Goal: Transaction & Acquisition: Purchase product/service

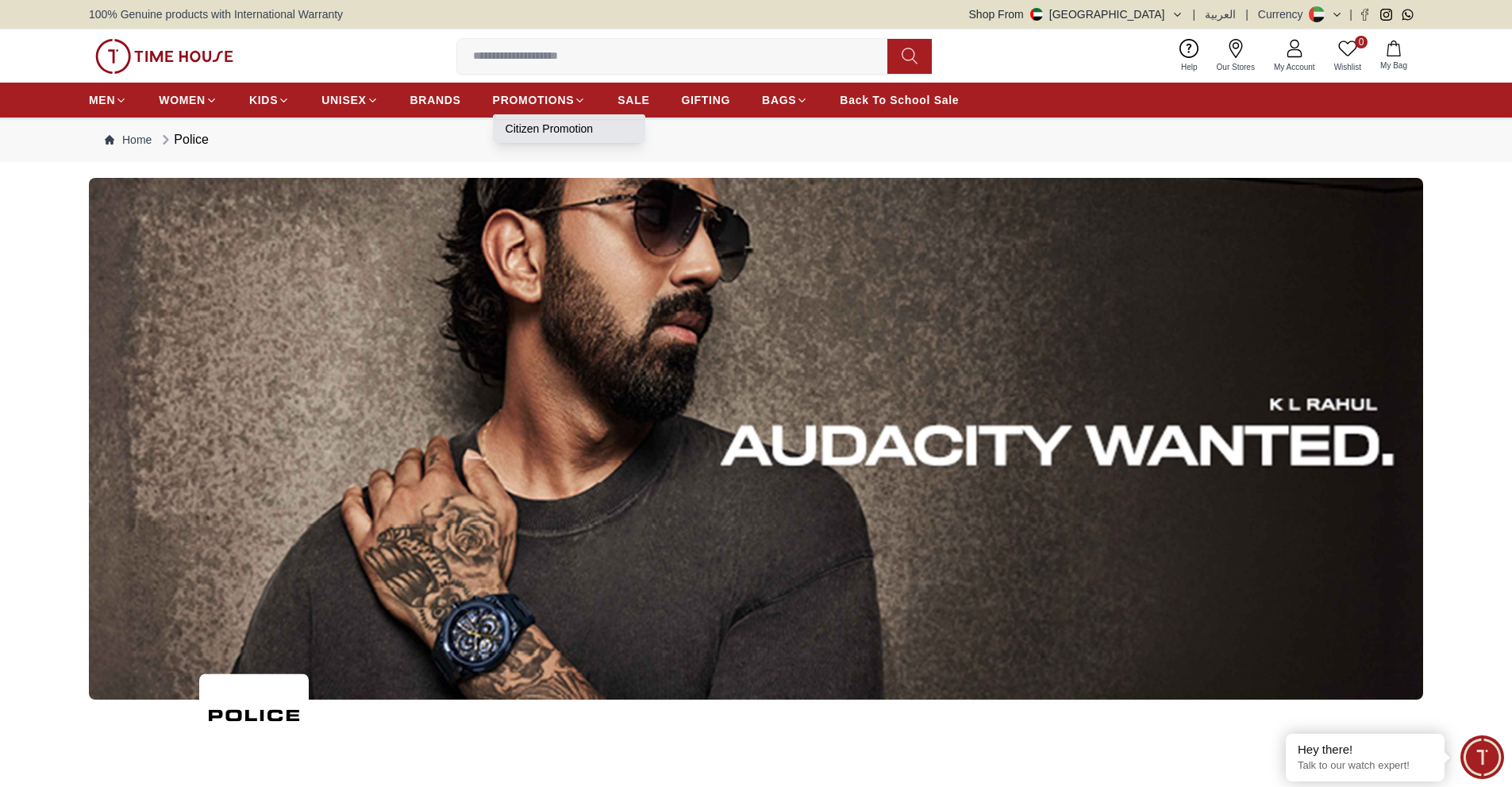
click at [534, 131] on link "Citizen Promotion" at bounding box center [569, 128] width 127 height 16
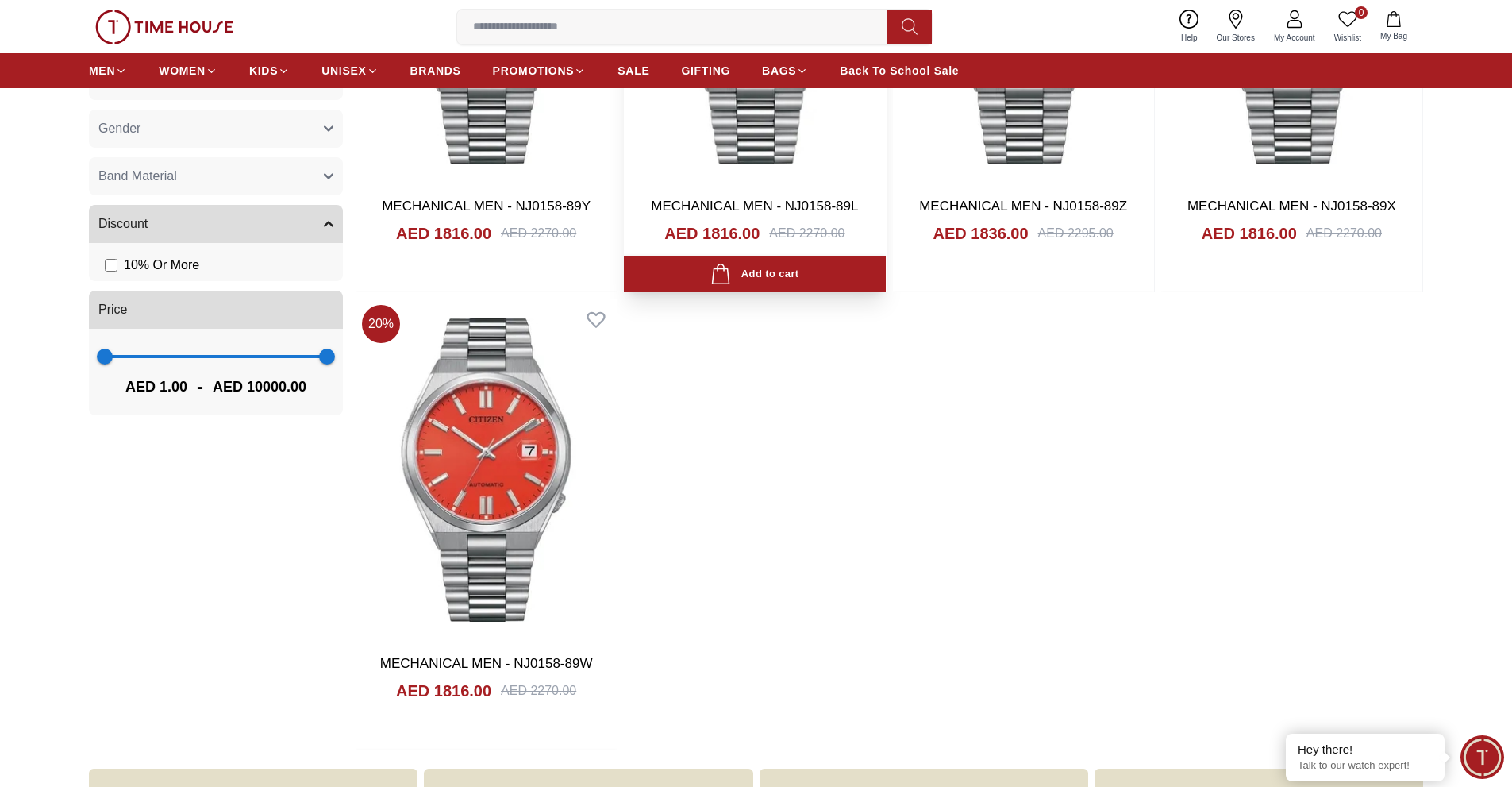
scroll to position [318, 0]
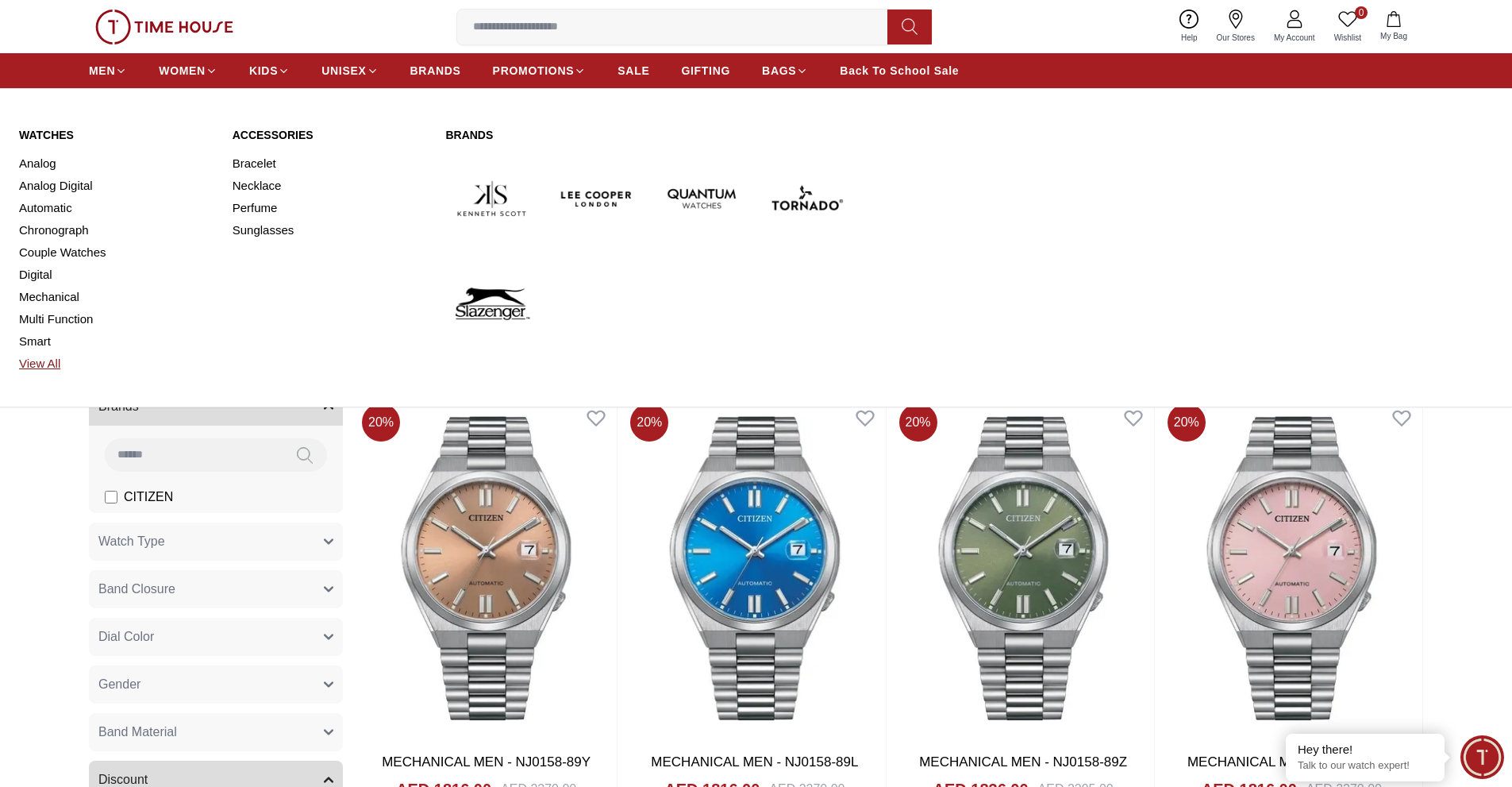
click at [53, 369] on link "View All" at bounding box center [116, 363] width 195 height 22
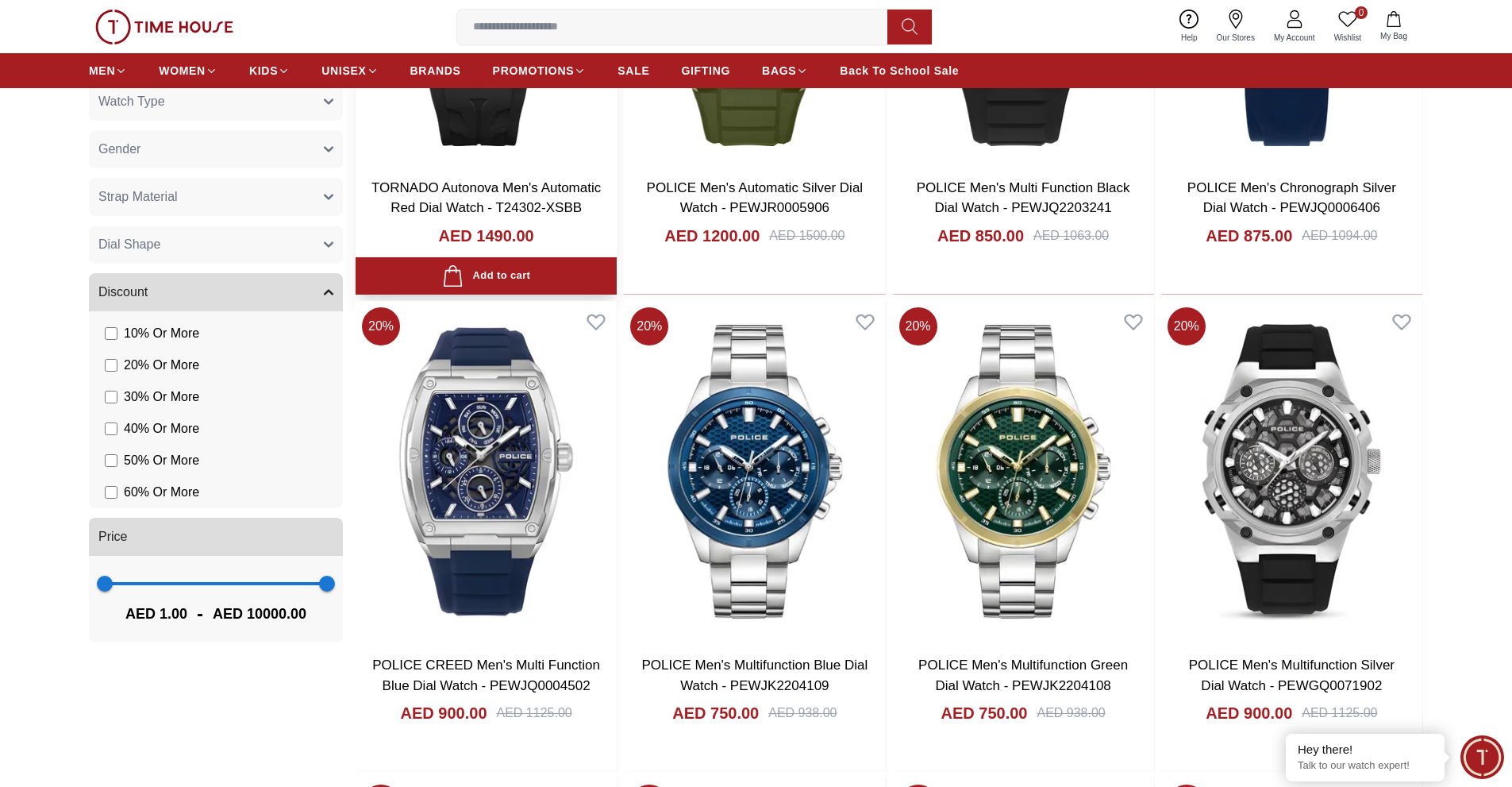
scroll to position [1111, 0]
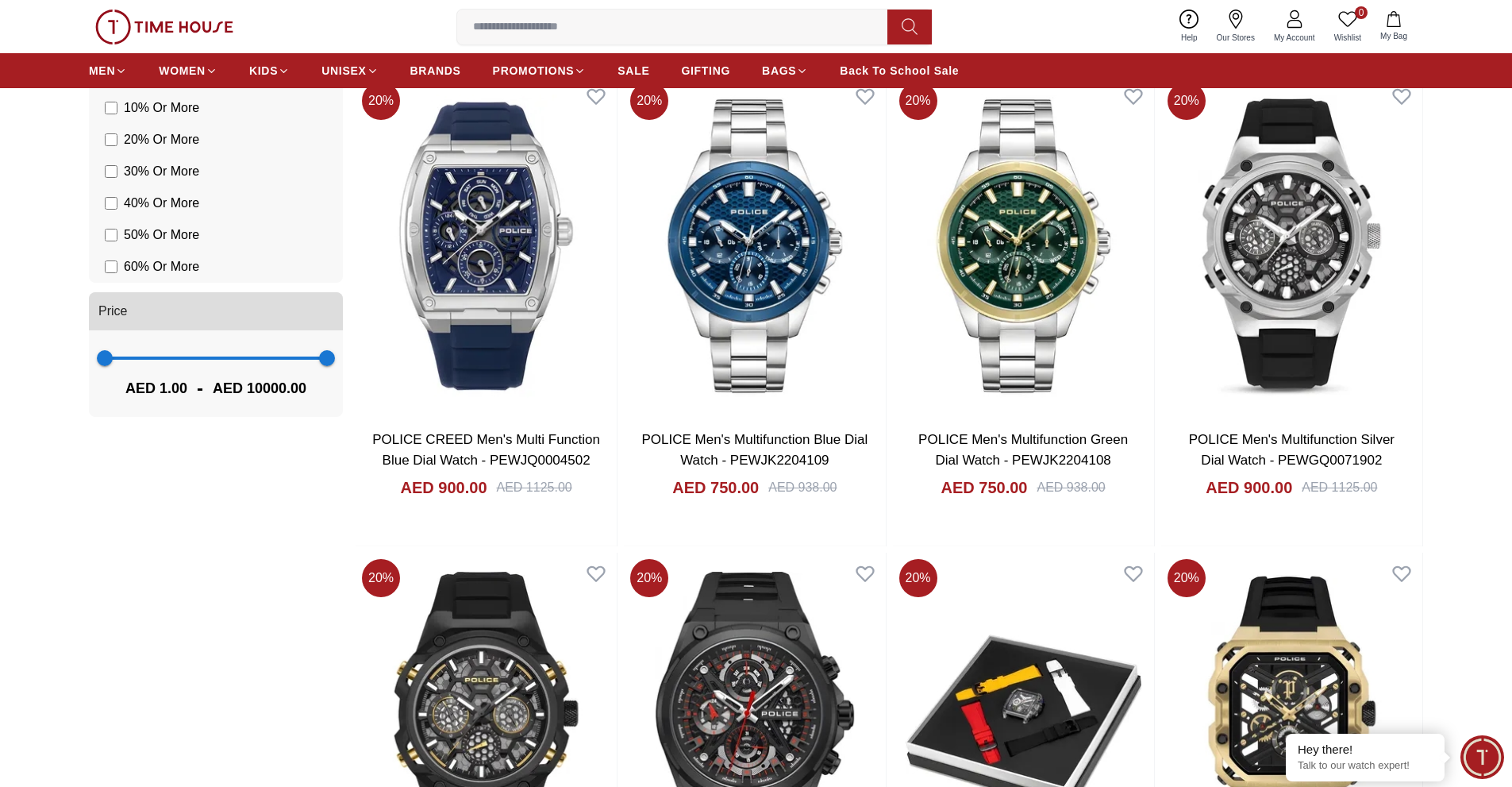
click at [539, 15] on input at bounding box center [678, 26] width 443 height 31
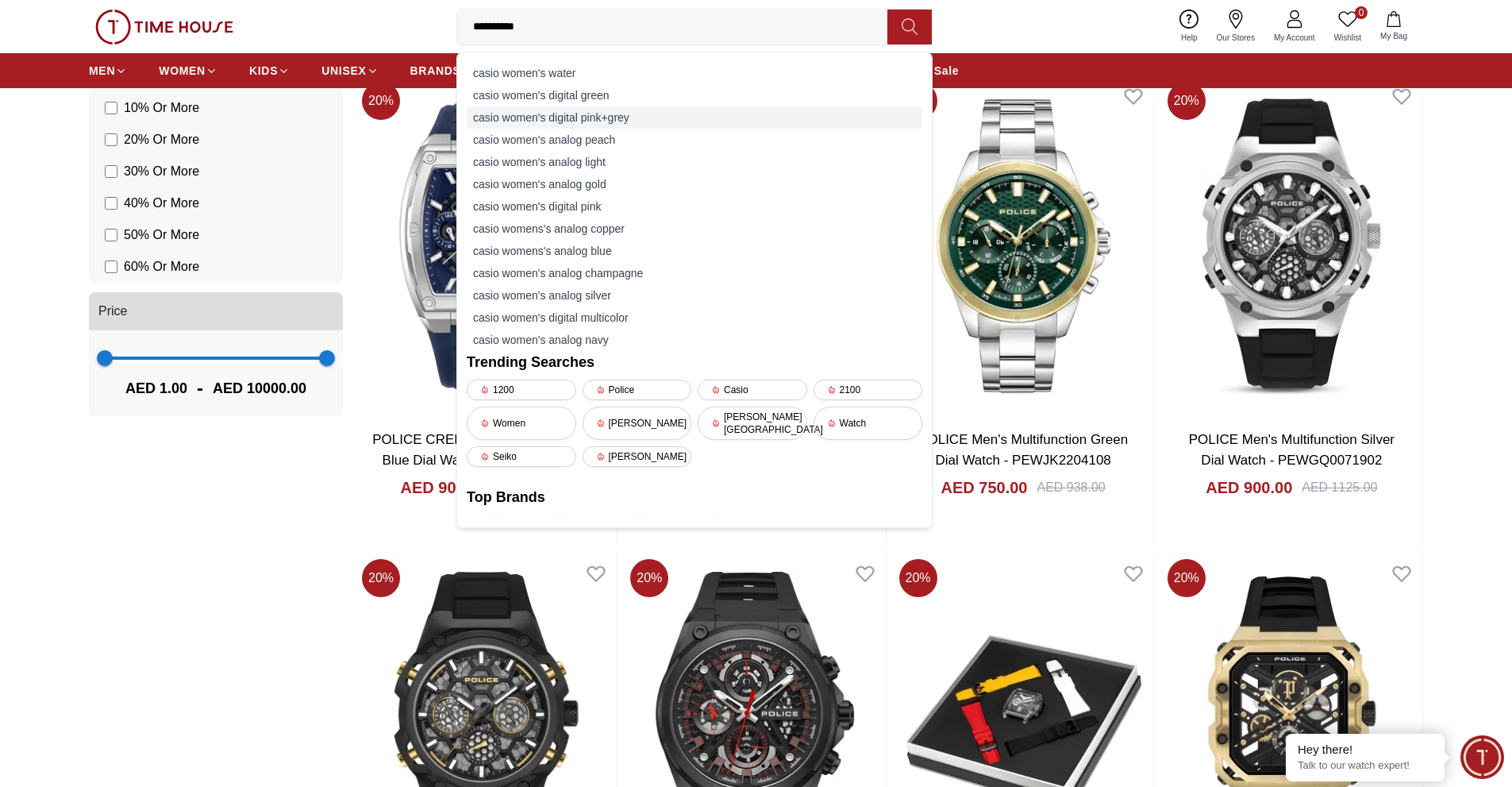
type input "**********"
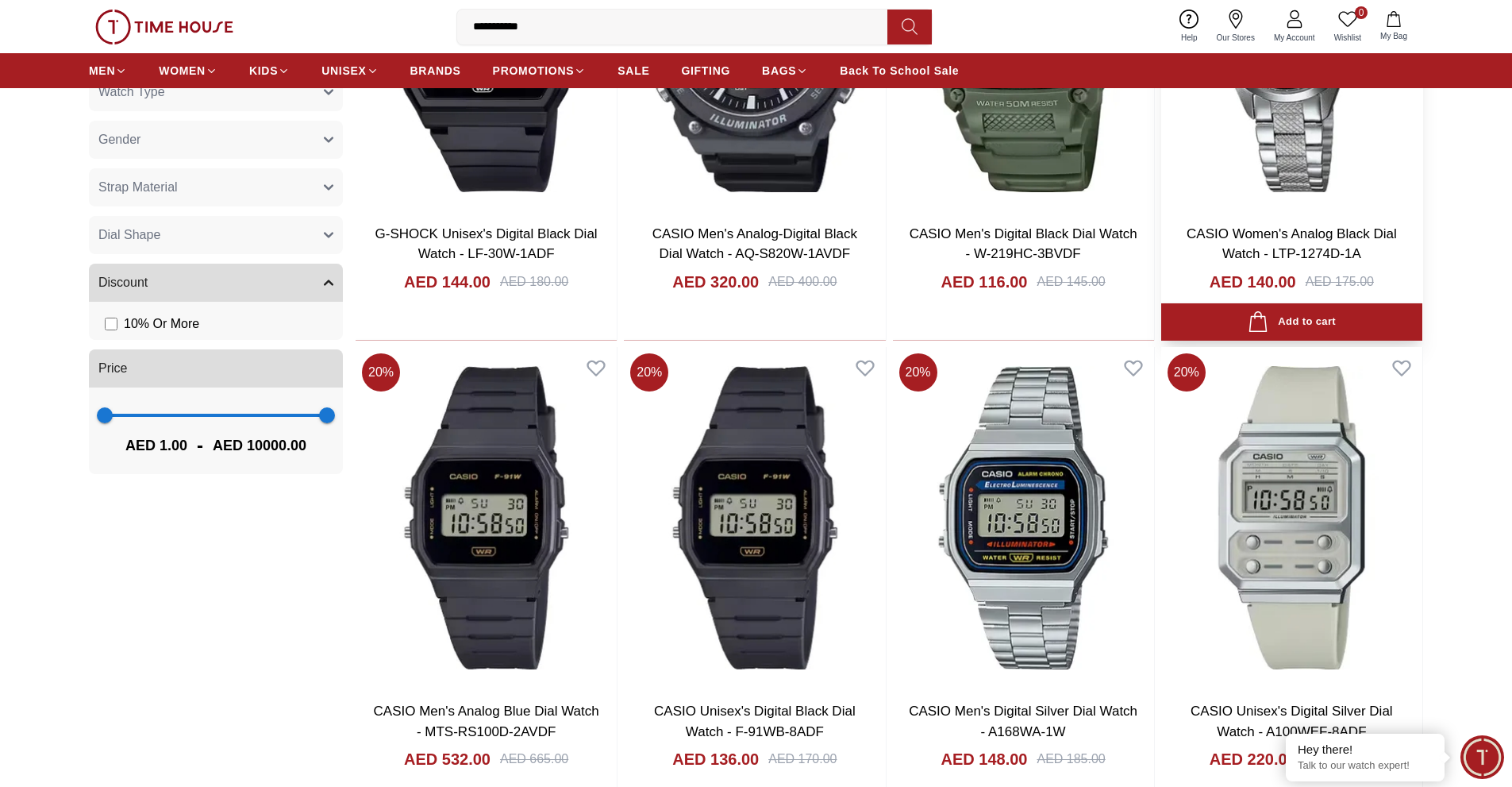
scroll to position [1190, 0]
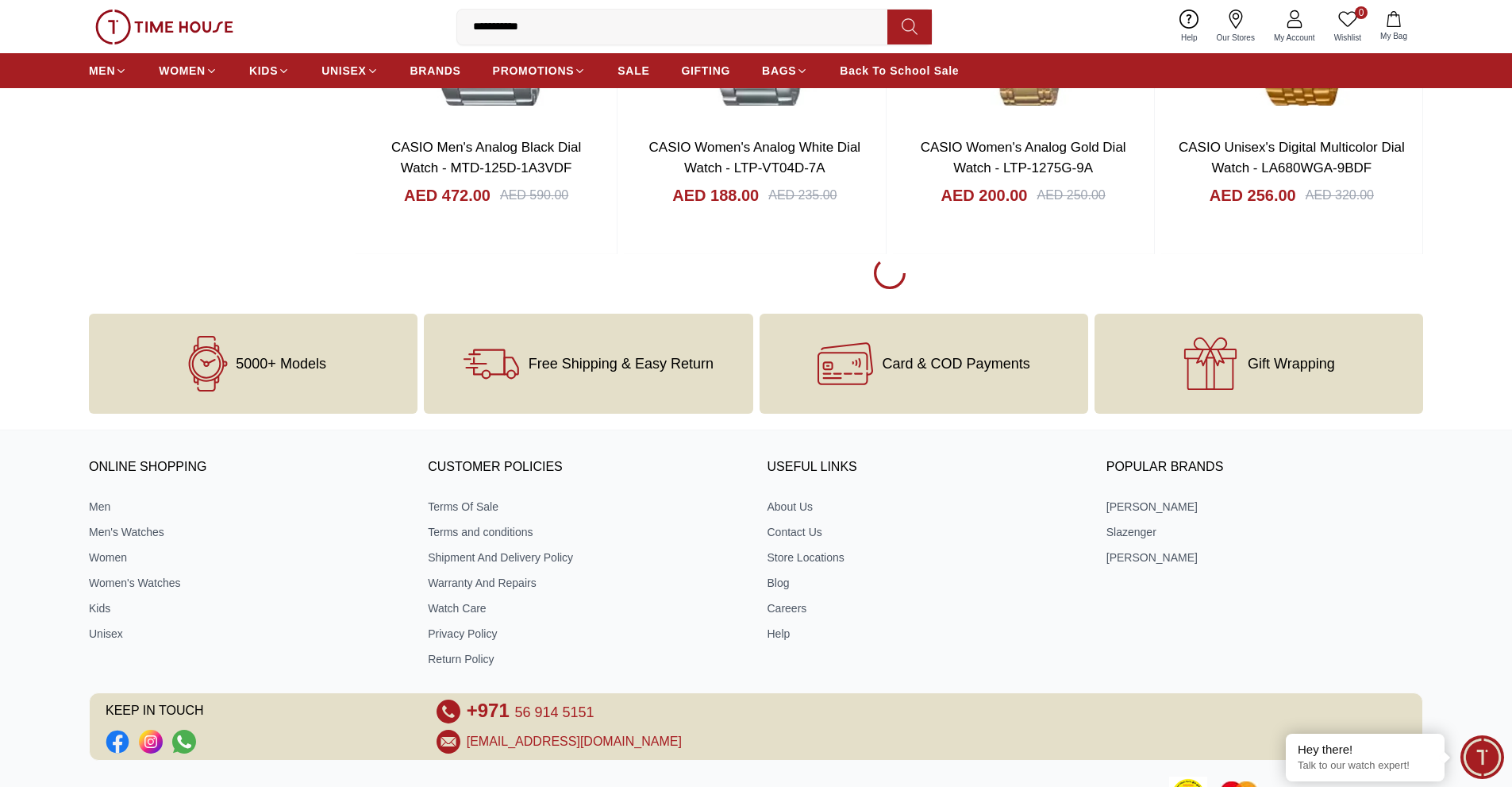
scroll to position [2143, 0]
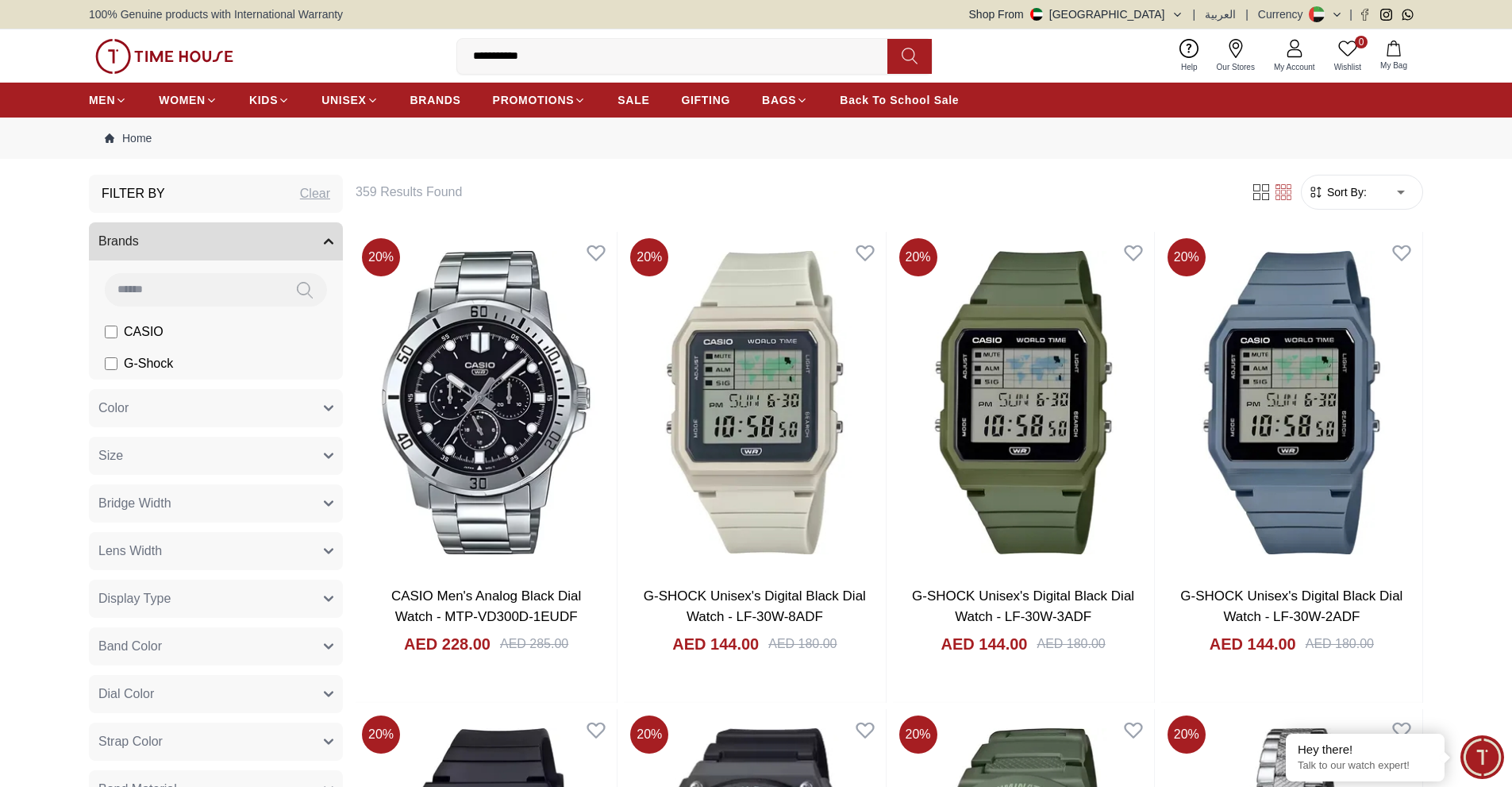
click at [126, 62] on img at bounding box center [163, 56] width 138 height 35
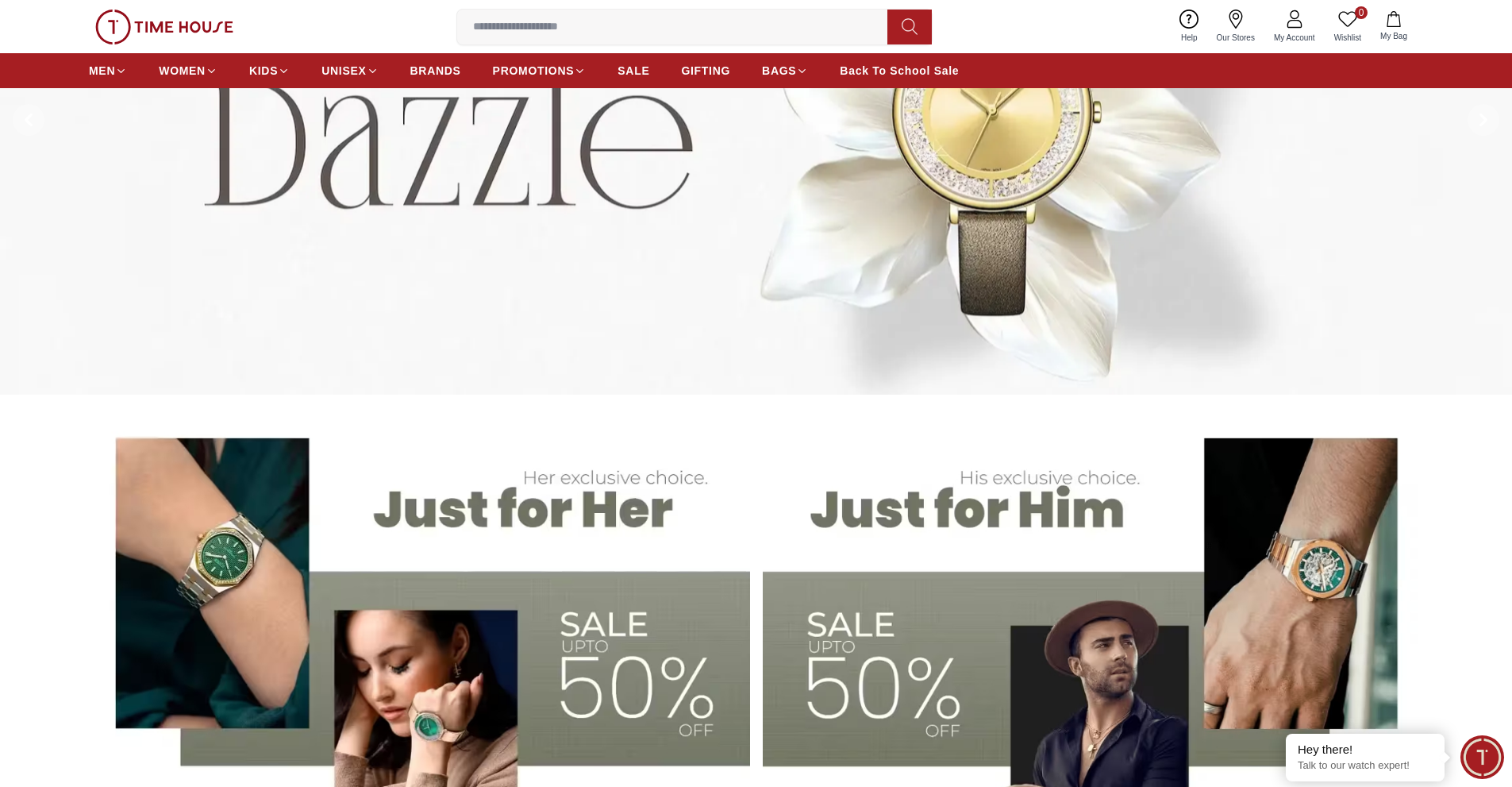
scroll to position [556, 0]
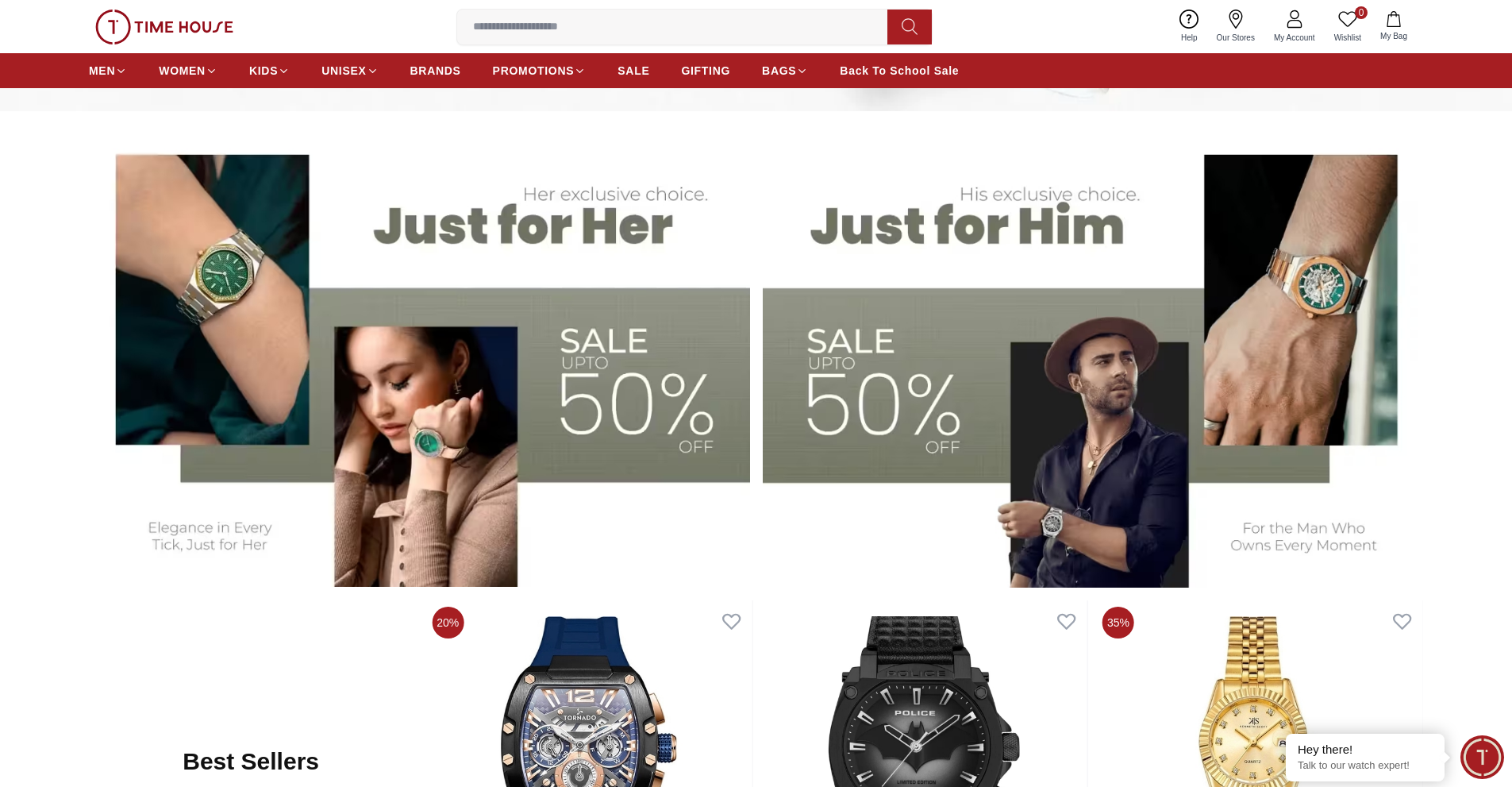
click at [991, 341] on img at bounding box center [1093, 357] width 662 height 460
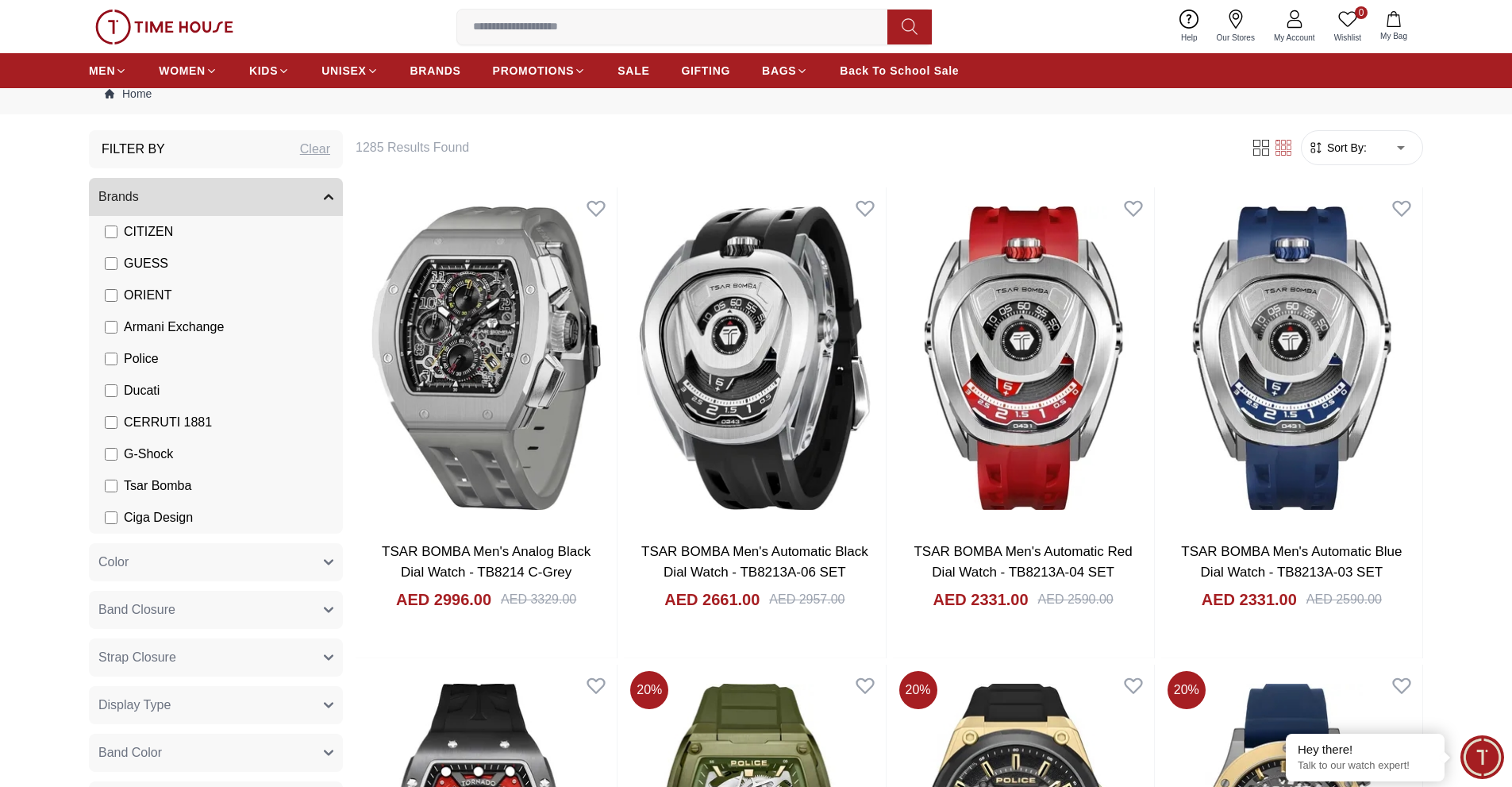
scroll to position [80, 0]
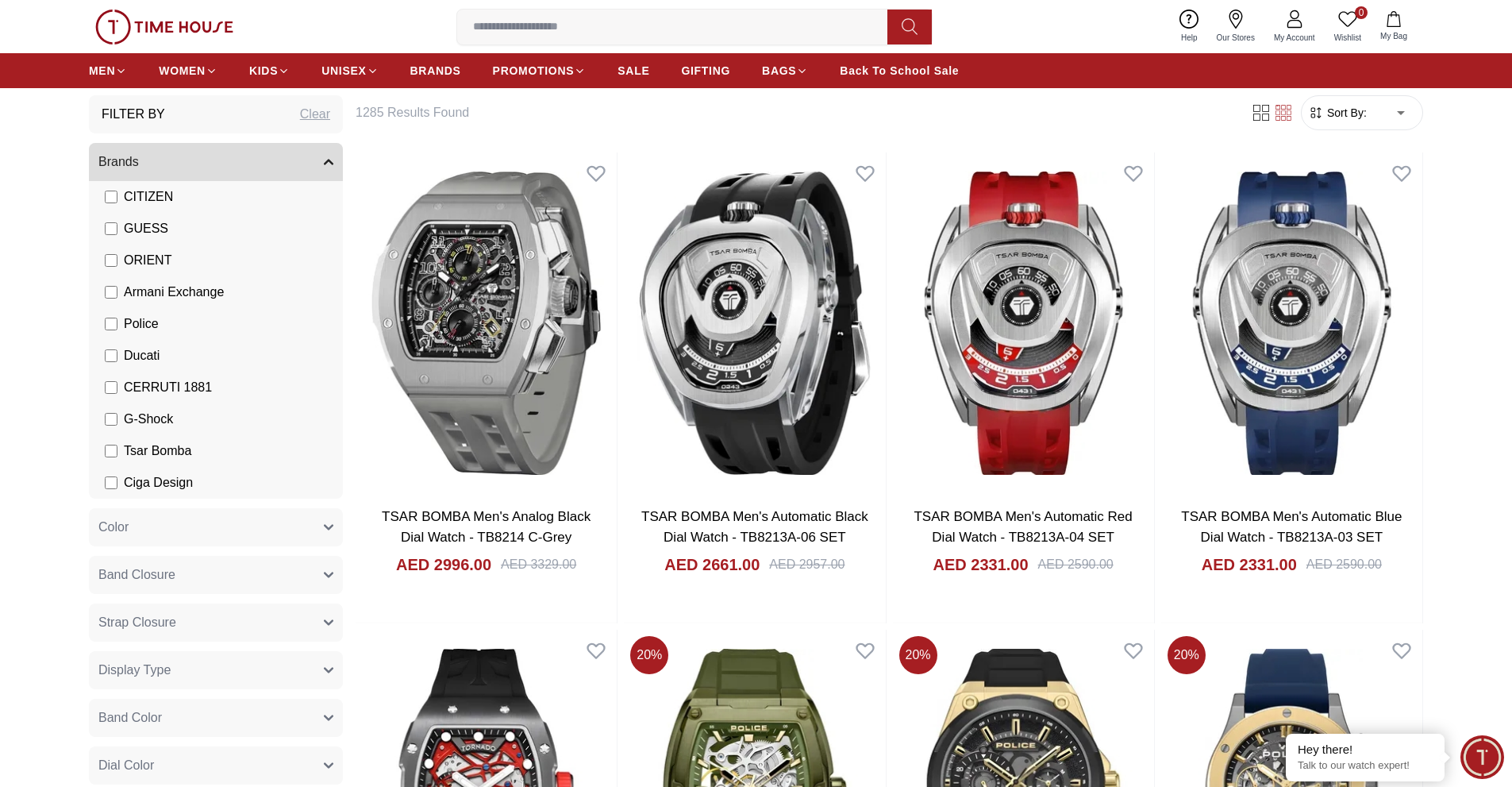
click at [135, 322] on span "Police" at bounding box center [141, 324] width 35 height 19
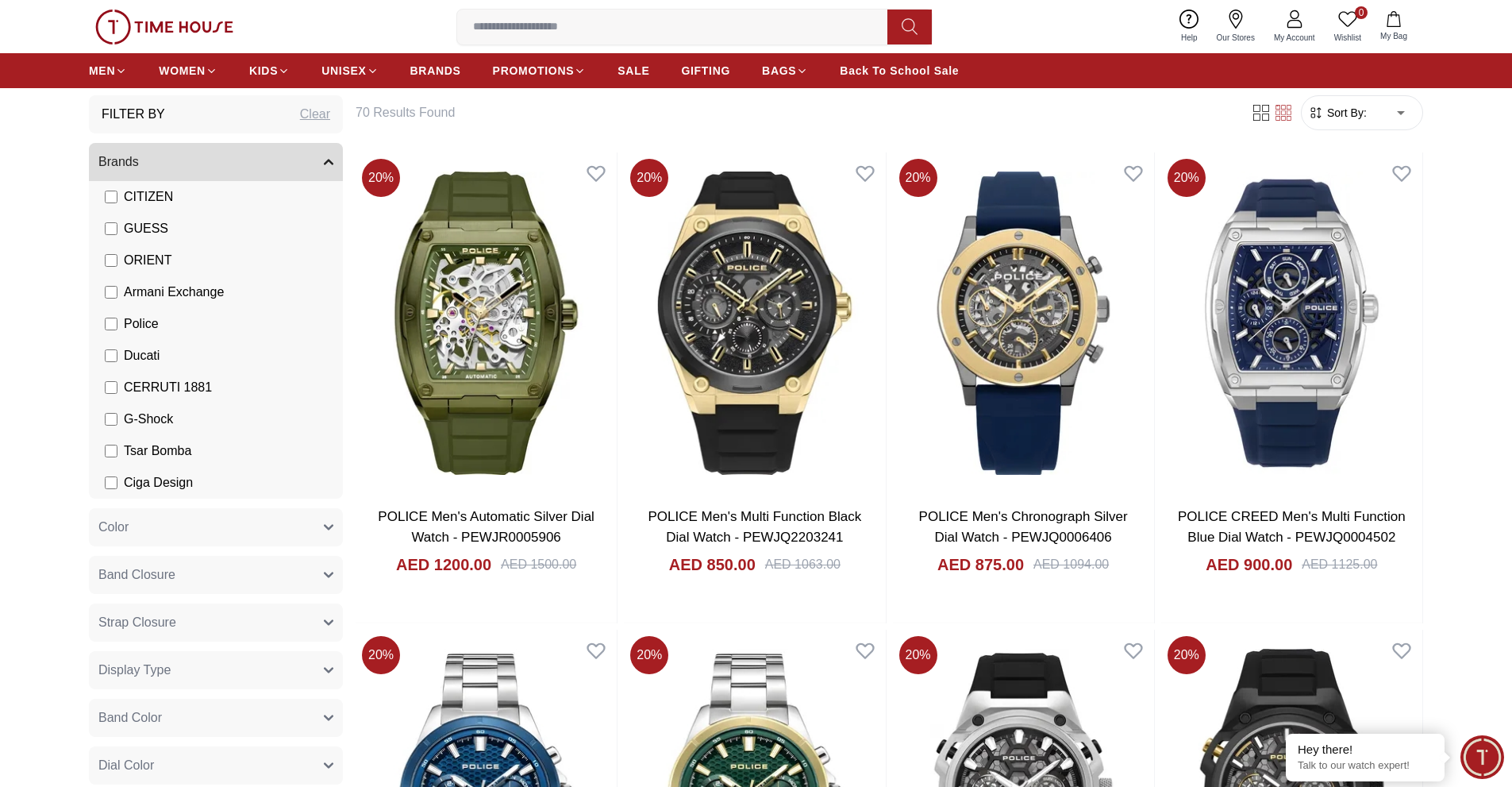
click at [1362, 114] on span "Sort By:" at bounding box center [1345, 113] width 43 height 16
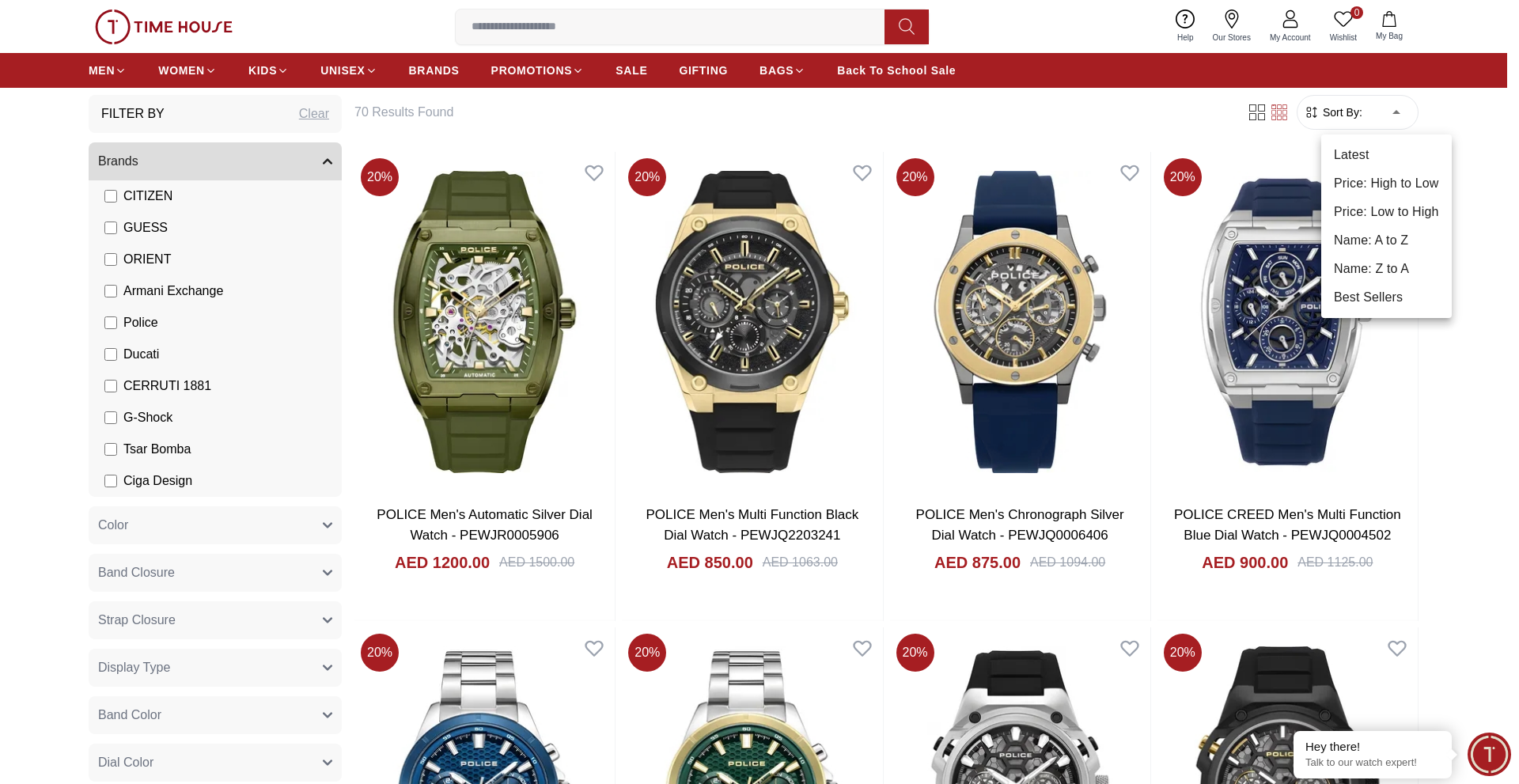
click at [1370, 219] on li "Price: Low to High" at bounding box center [1386, 212] width 131 height 29
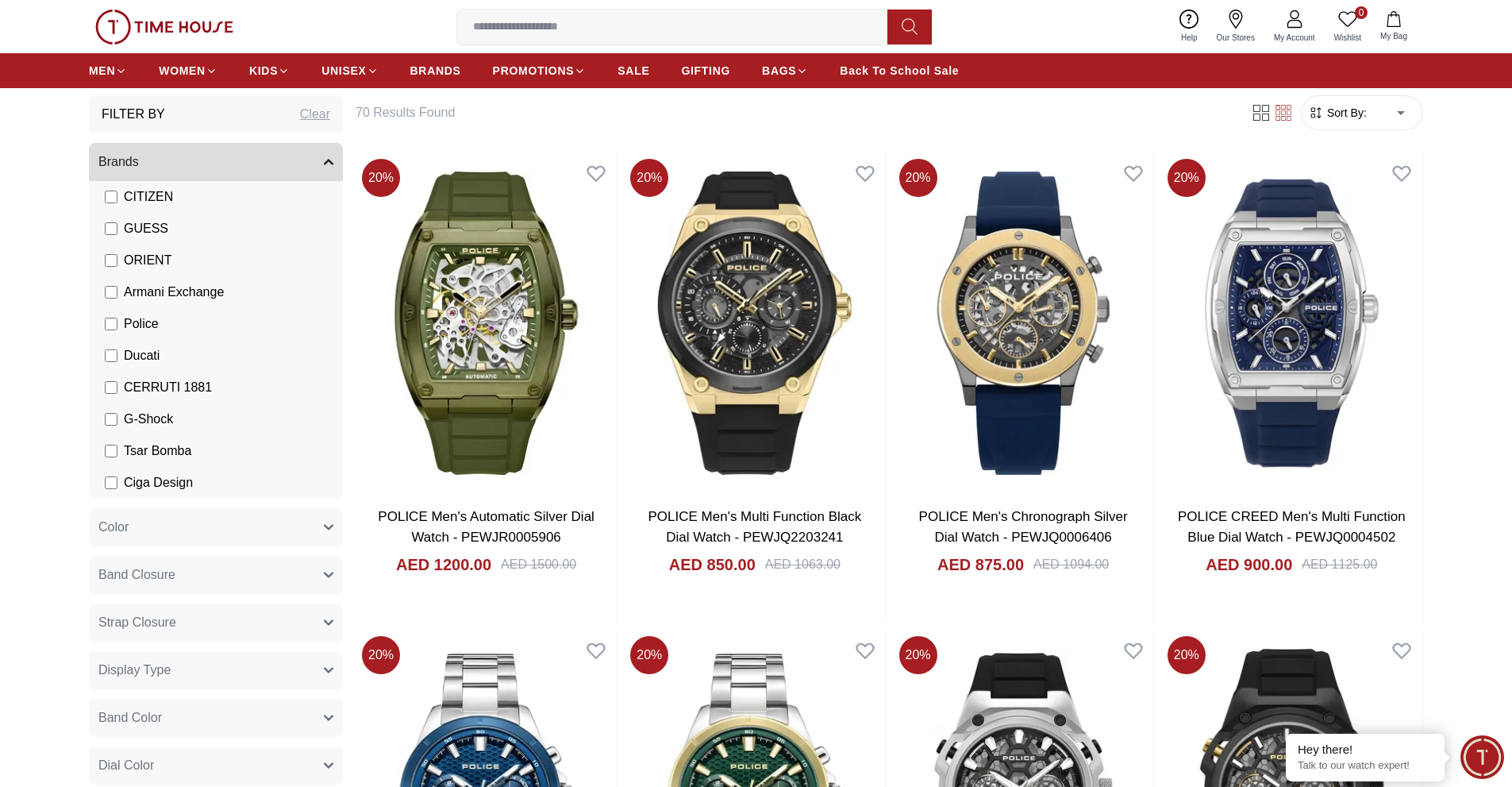
type input "*"
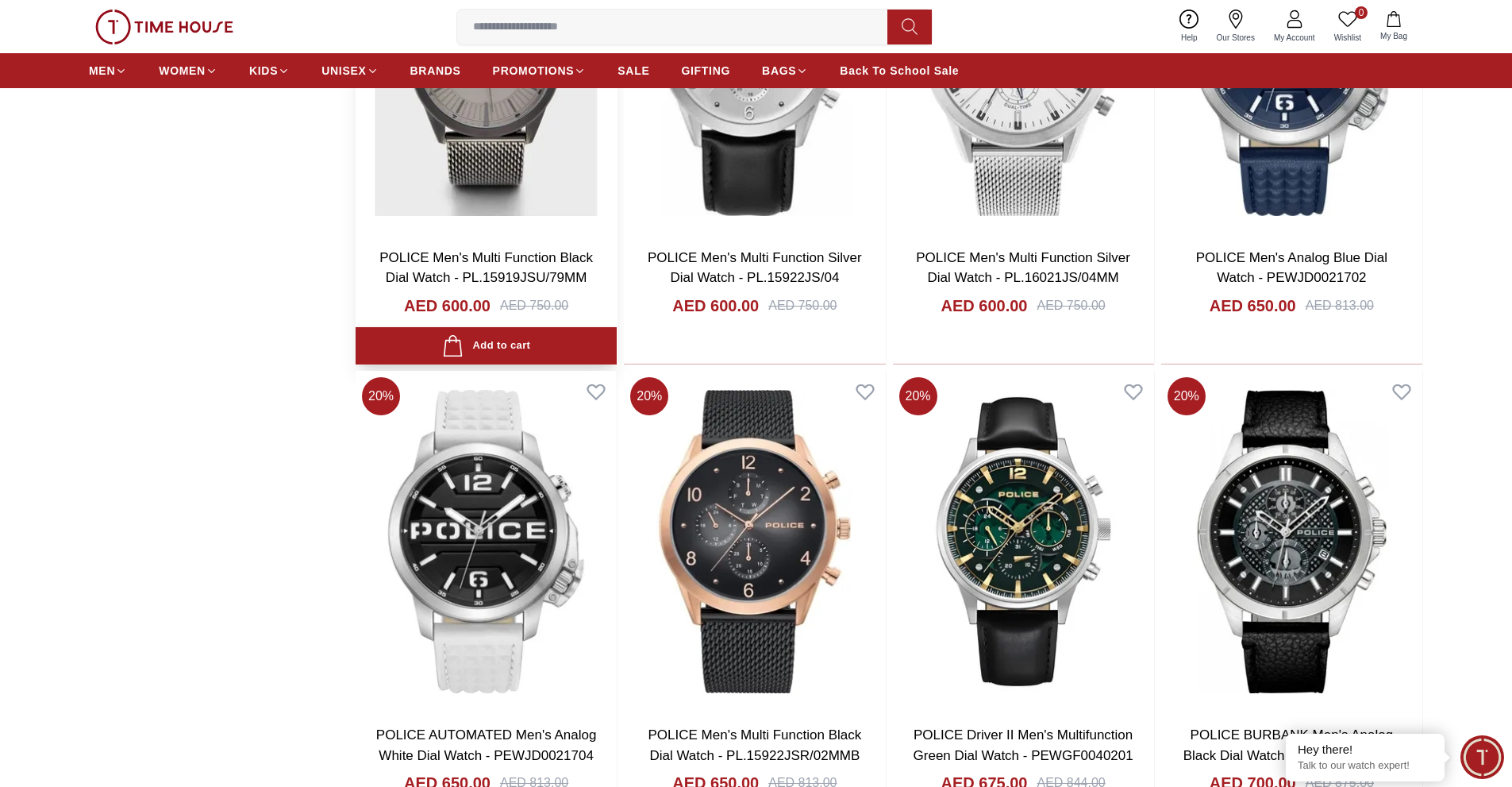
scroll to position [1984, 0]
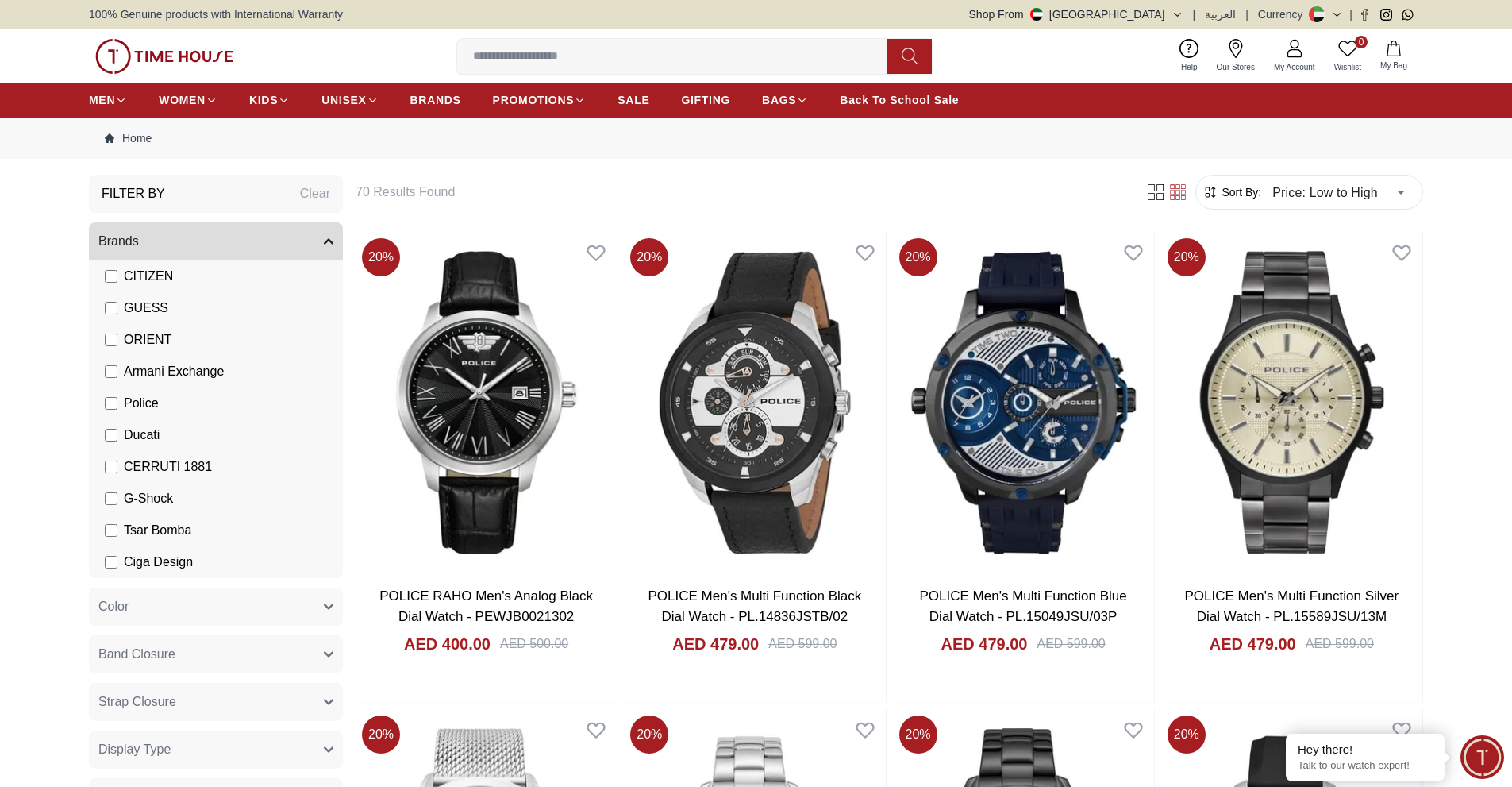
click at [124, 398] on span "Police" at bounding box center [141, 403] width 35 height 19
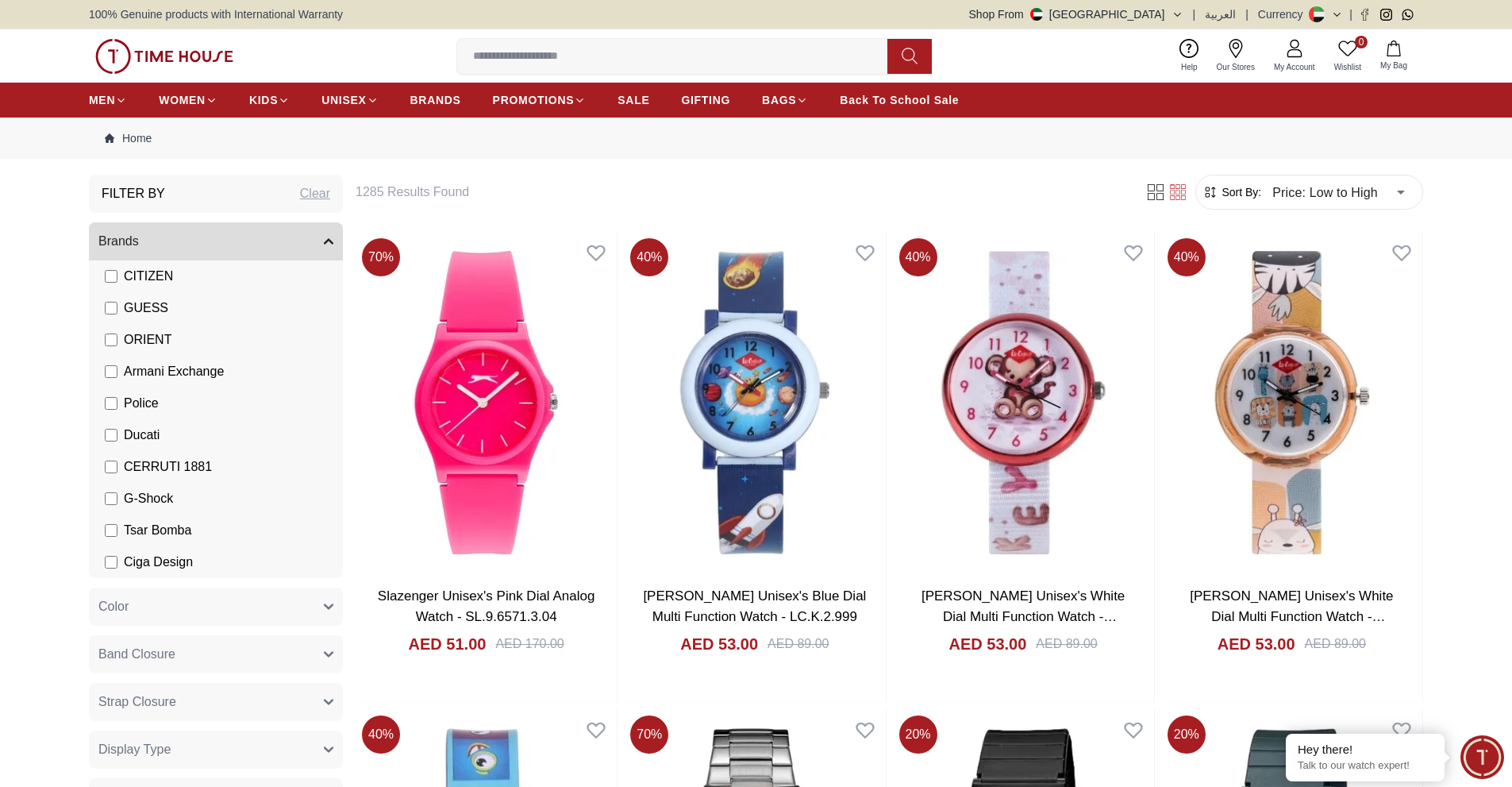
click at [179, 500] on li "G-Shock" at bounding box center [219, 498] width 247 height 31
click at [112, 491] on label "G-Shock" at bounding box center [139, 498] width 69 height 19
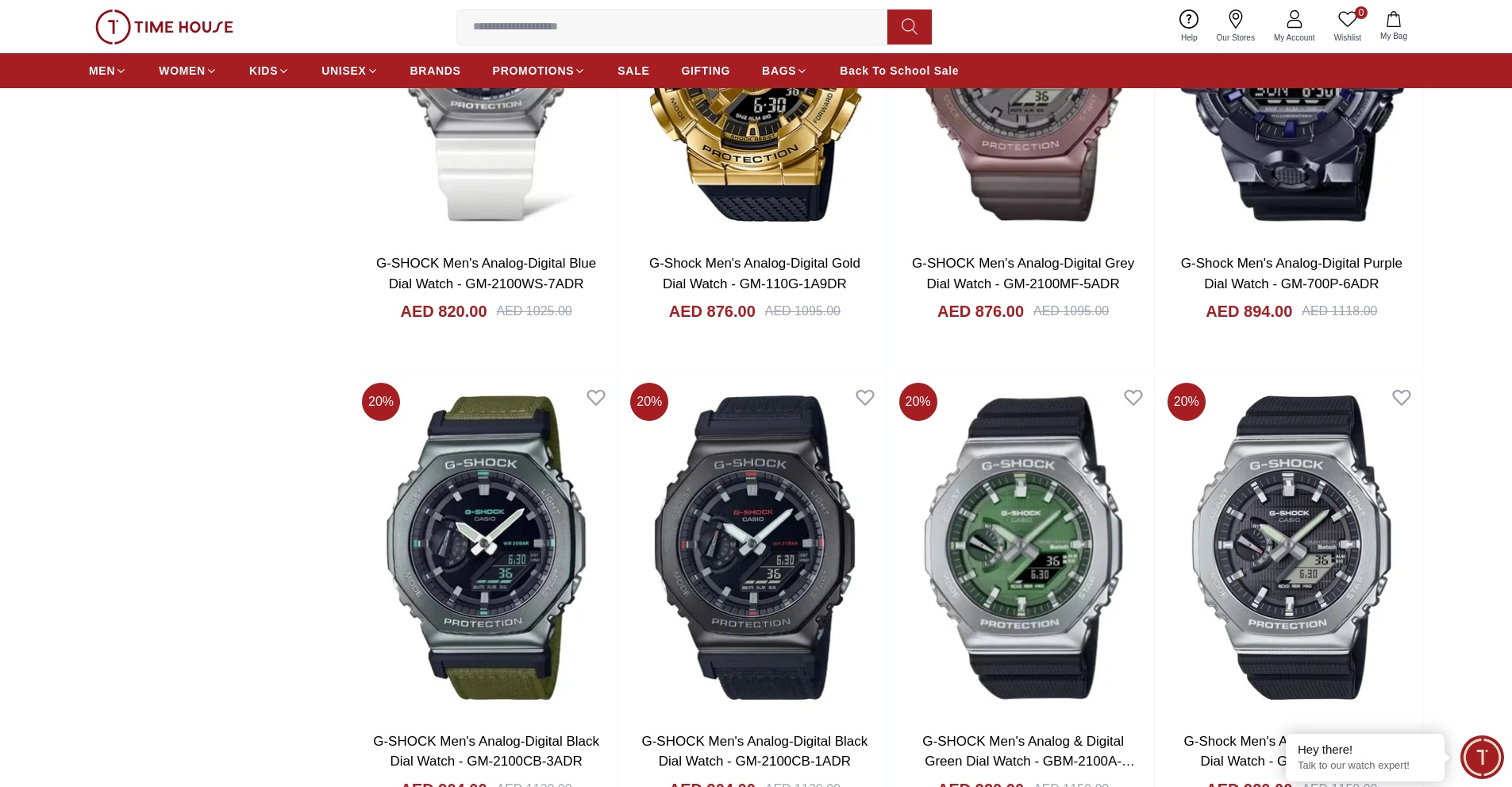
scroll to position [3334, 0]
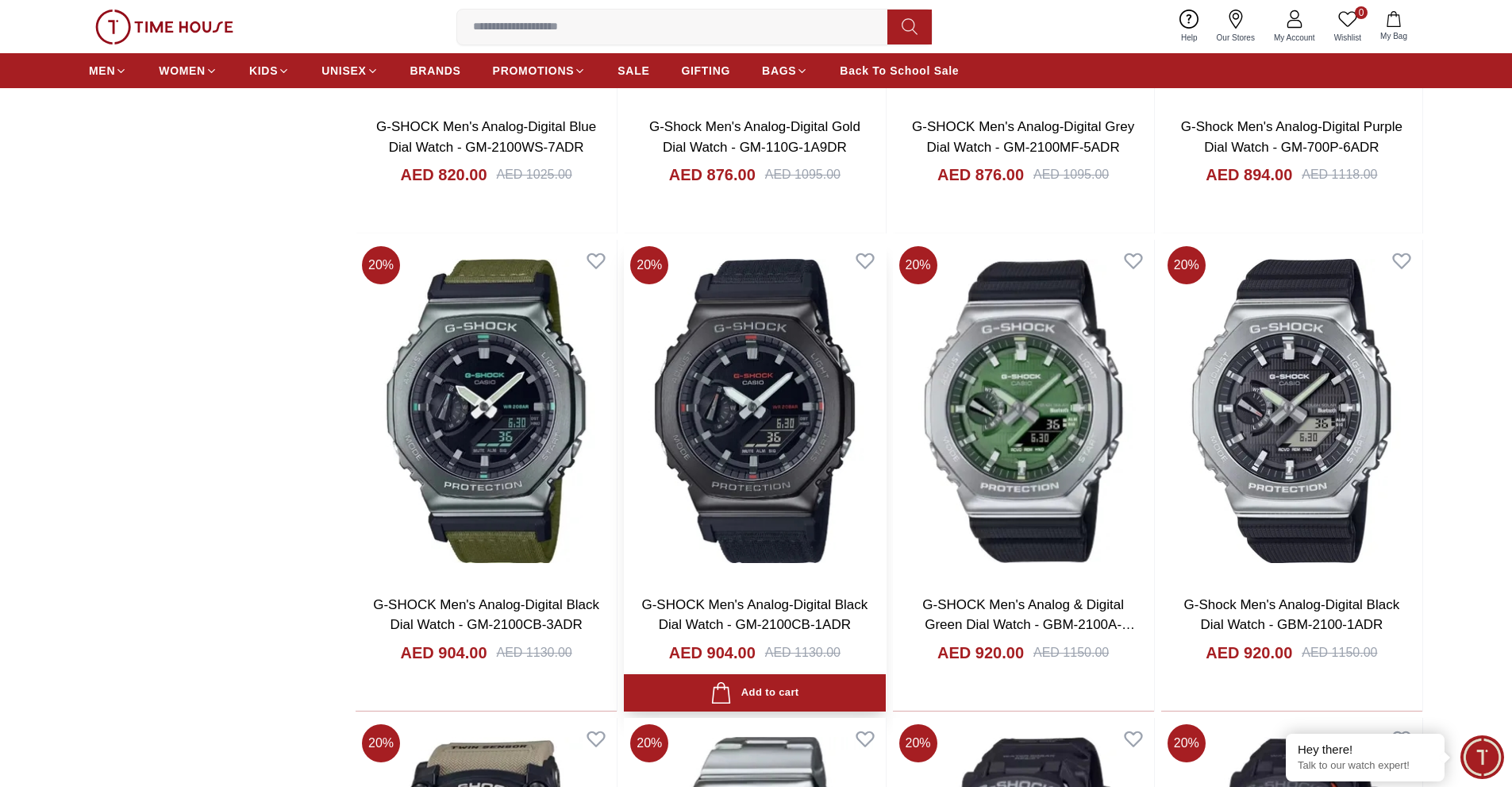
click at [785, 408] on img at bounding box center [754, 410] width 261 height 341
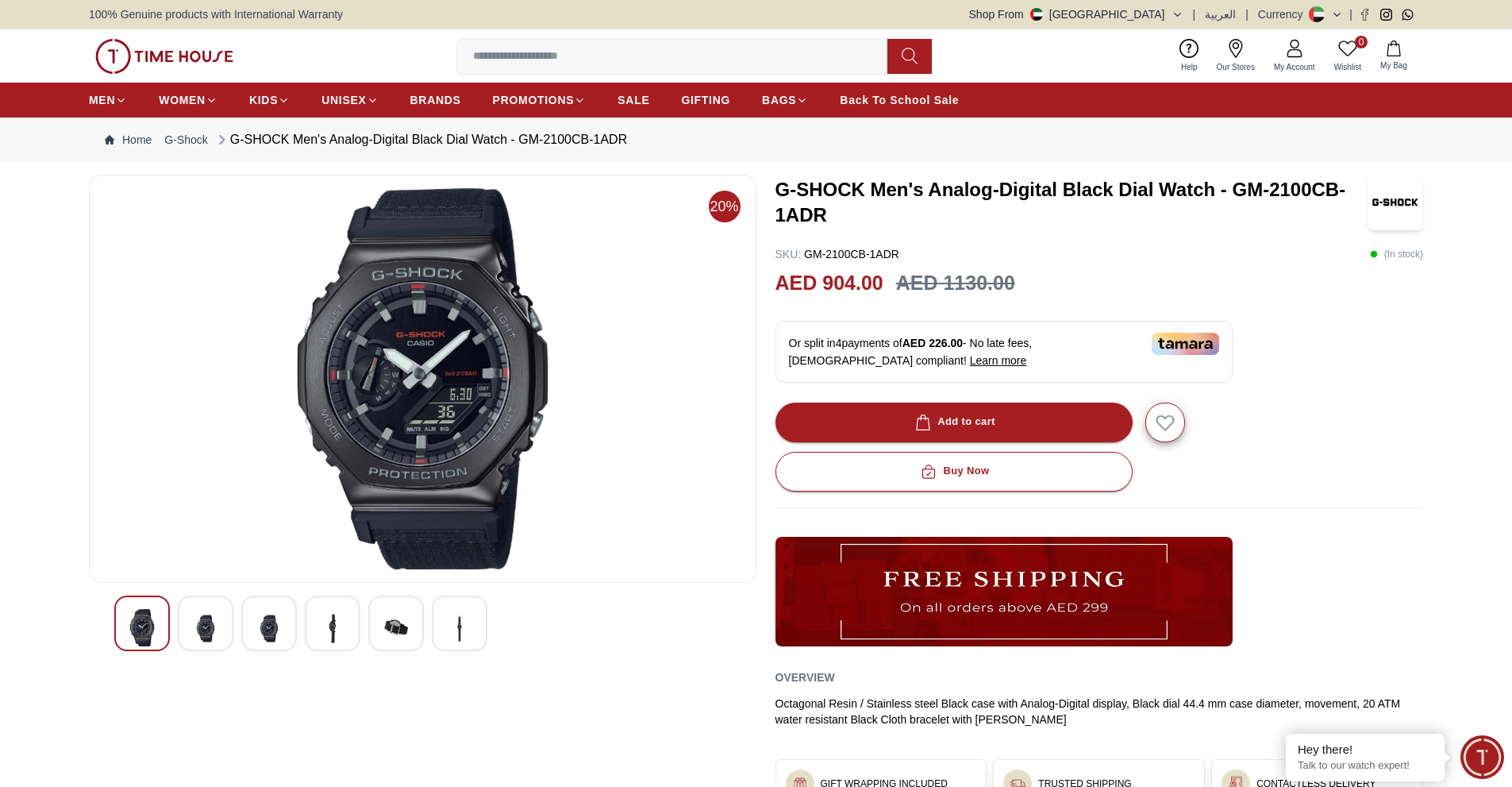
click at [173, 632] on div at bounding box center [423, 624] width 617 height 56
click at [192, 623] on img at bounding box center [206, 629] width 29 height 39
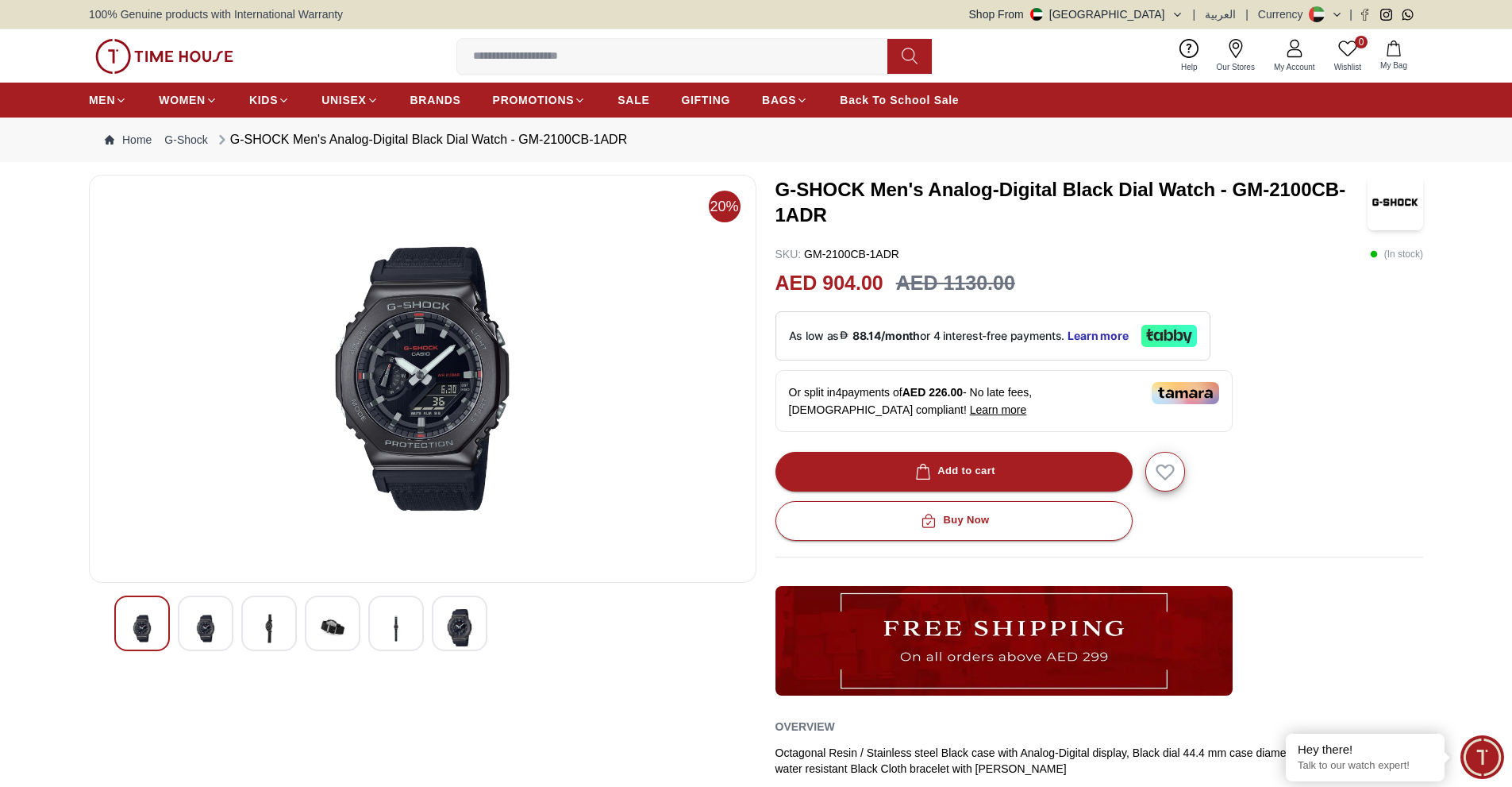
click at [258, 615] on img at bounding box center [269, 629] width 29 height 39
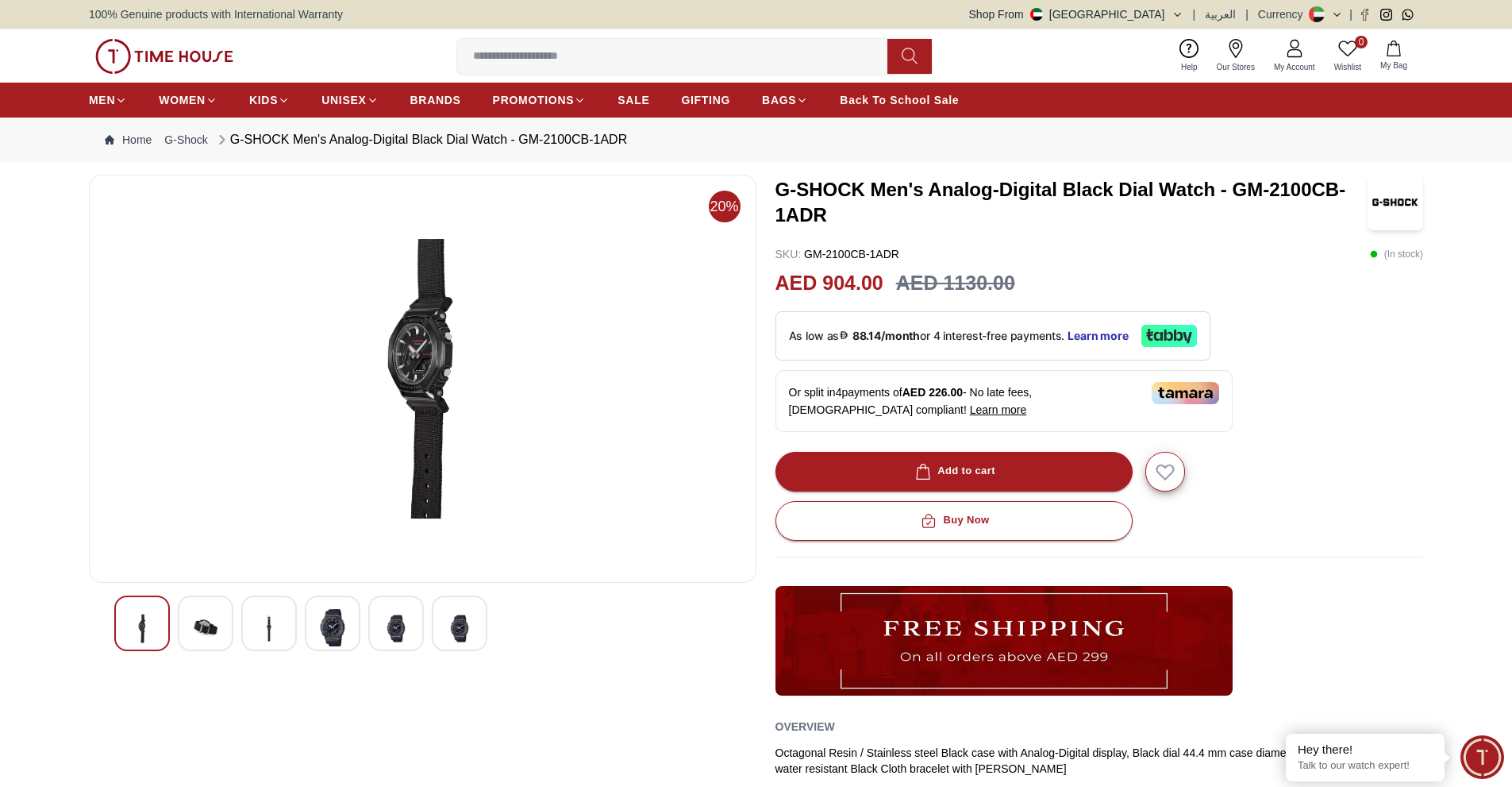
click at [331, 612] on img at bounding box center [333, 628] width 29 height 37
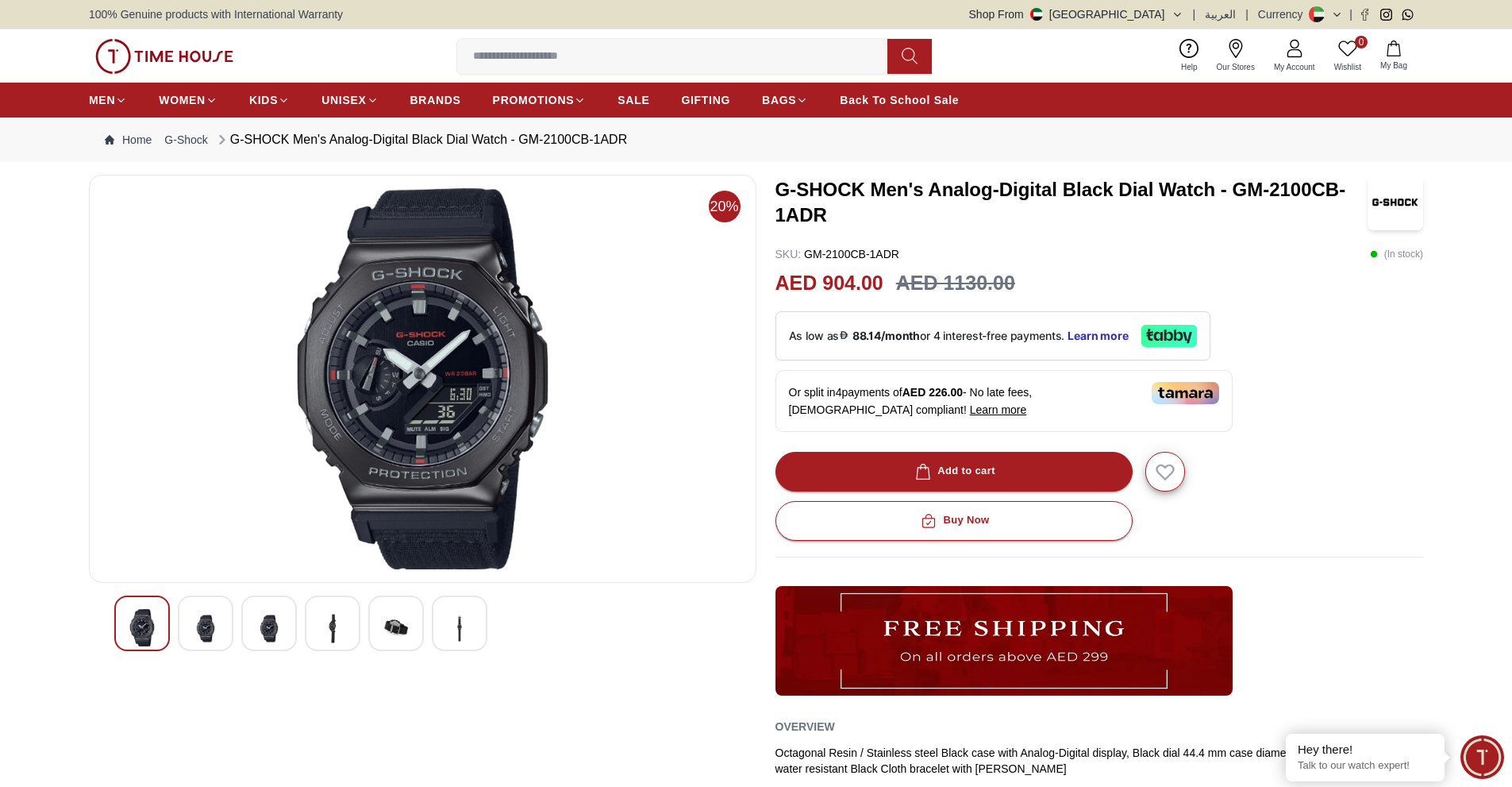
click at [381, 608] on div at bounding box center [396, 624] width 56 height 56
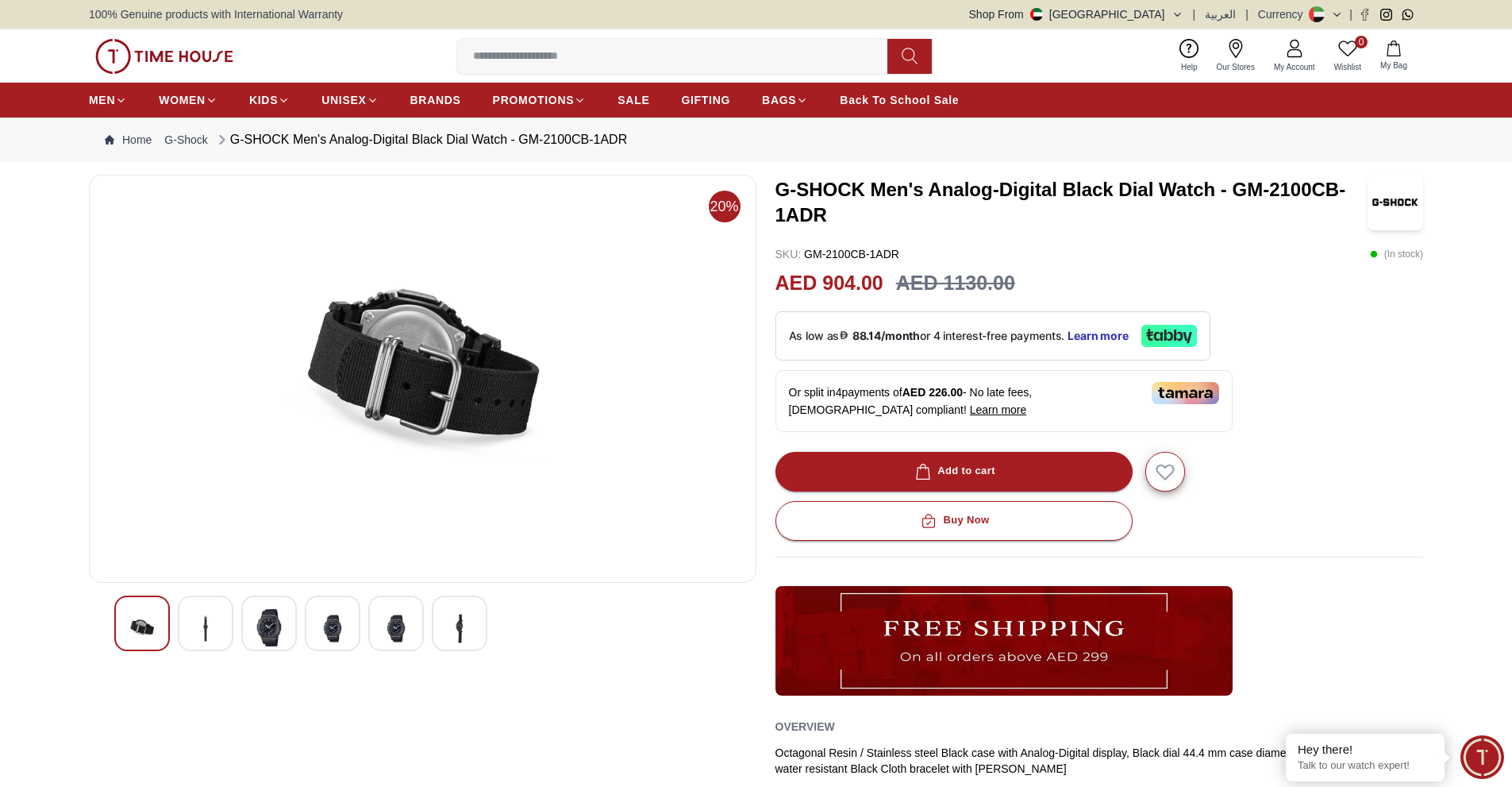
click at [474, 624] on div at bounding box center [460, 624] width 56 height 56
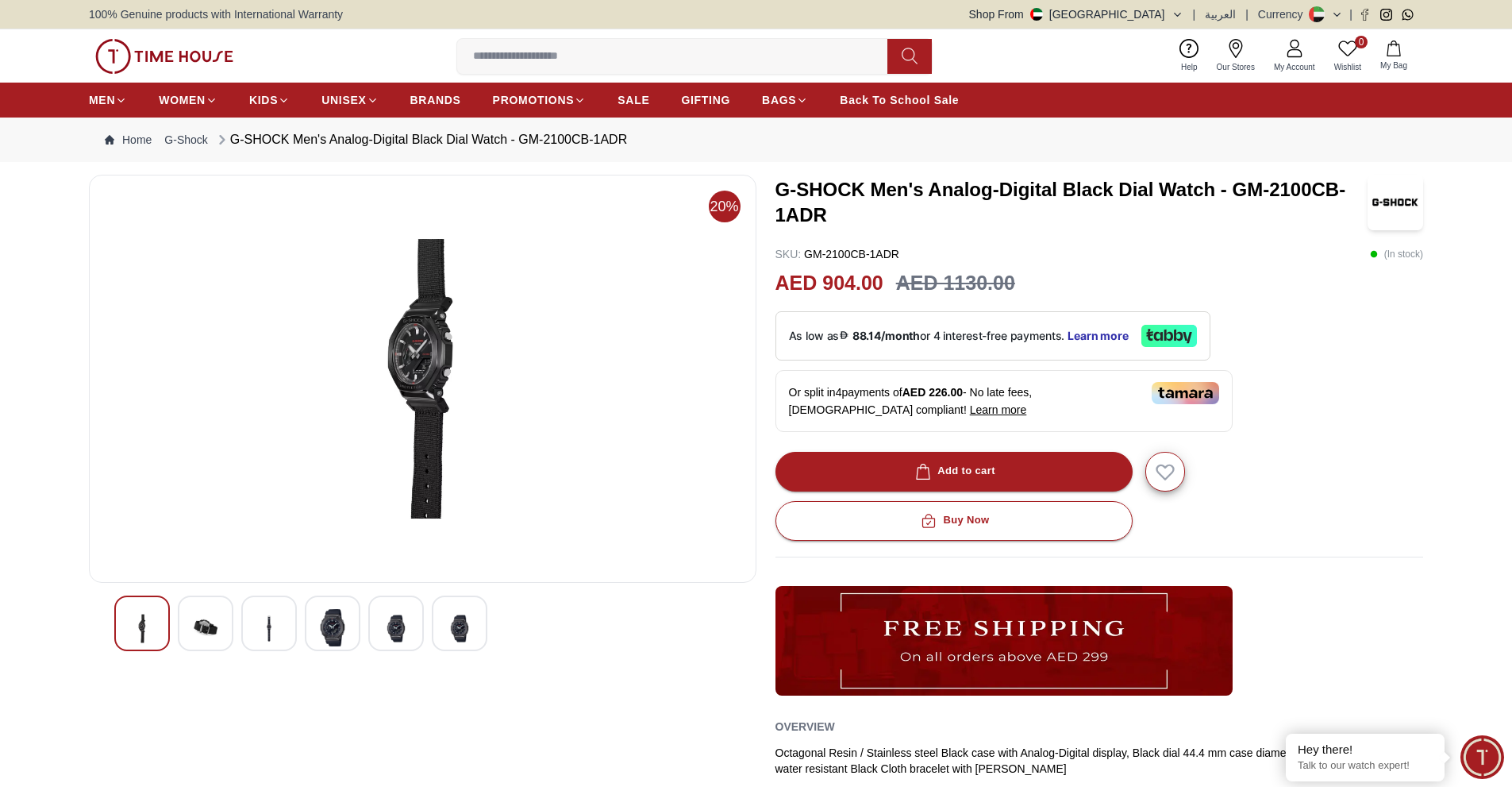
click at [279, 627] on img at bounding box center [269, 629] width 29 height 39
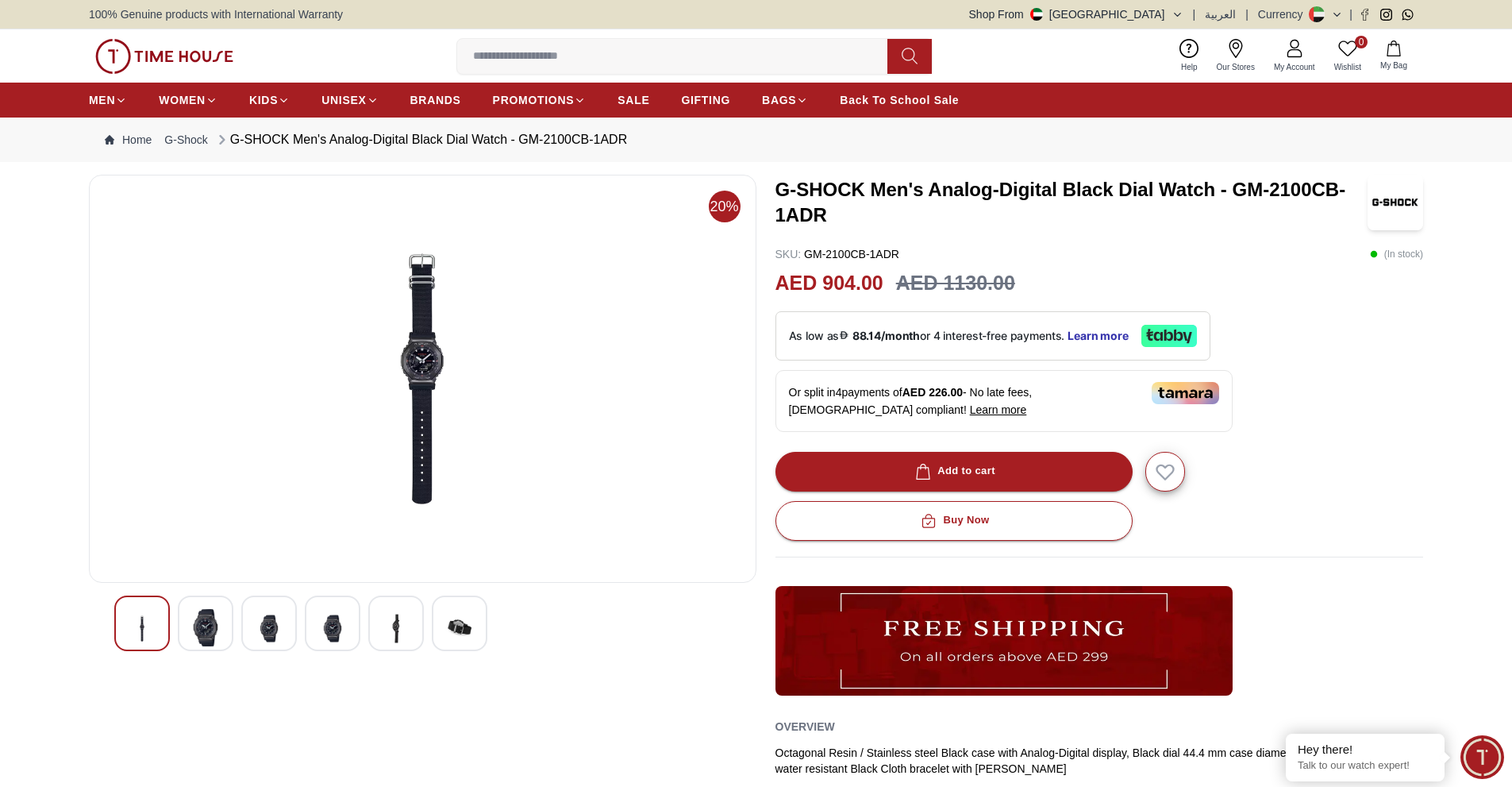
click at [432, 326] on img at bounding box center [423, 379] width 640 height 381
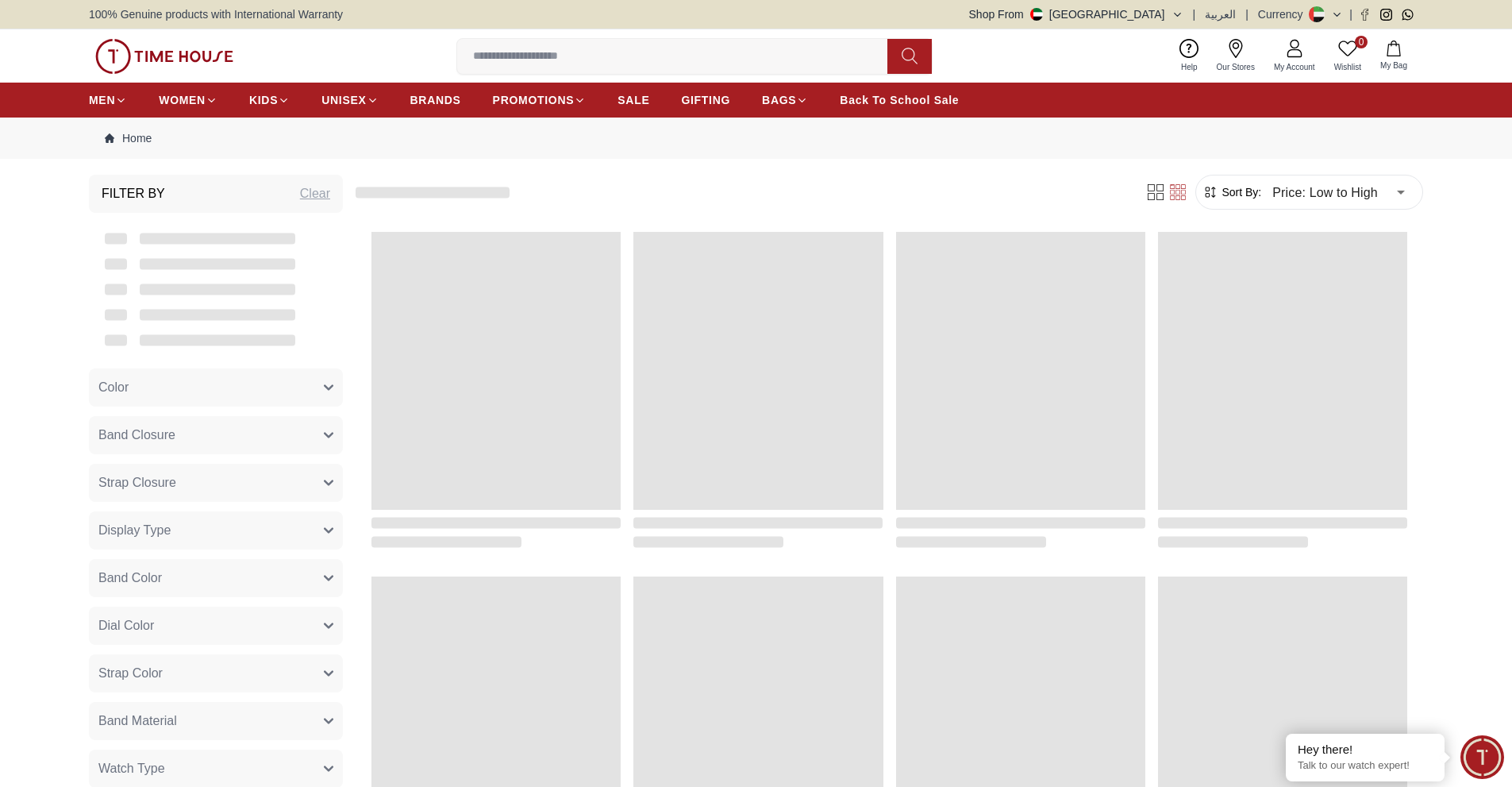
scroll to position [1433, 0]
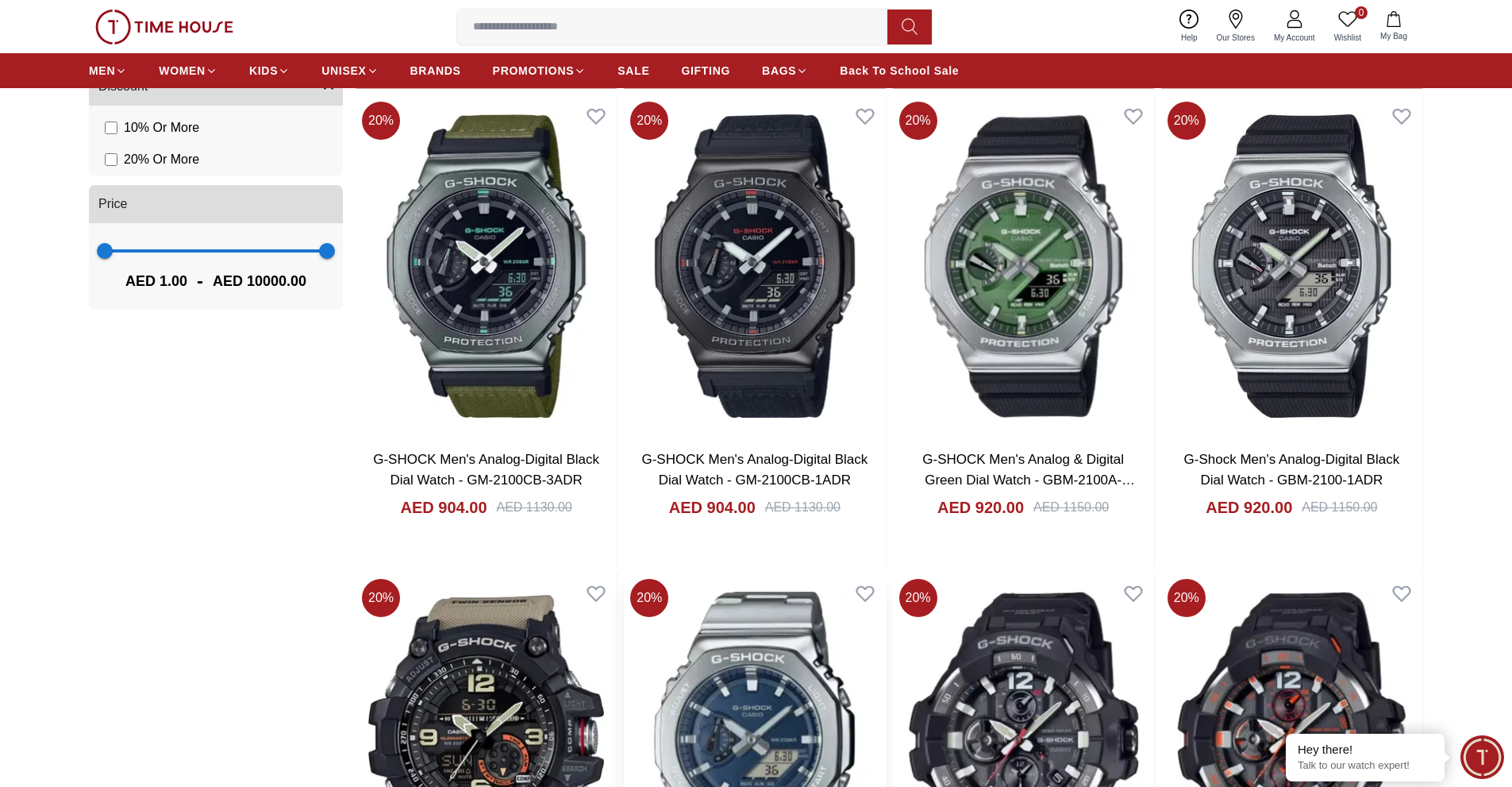
scroll to position [878, 0]
